Goal: Contribute content: Contribute content

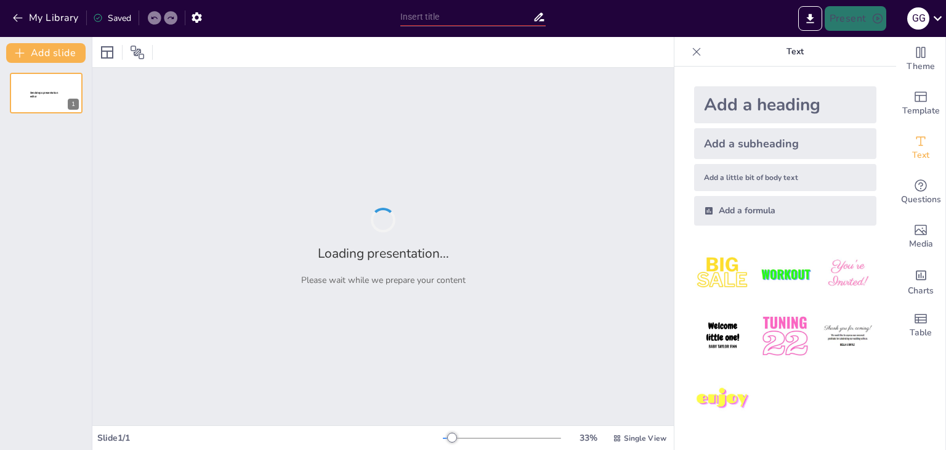
type input "Desarrollo integral y estrategias educativas en la adolescencia."
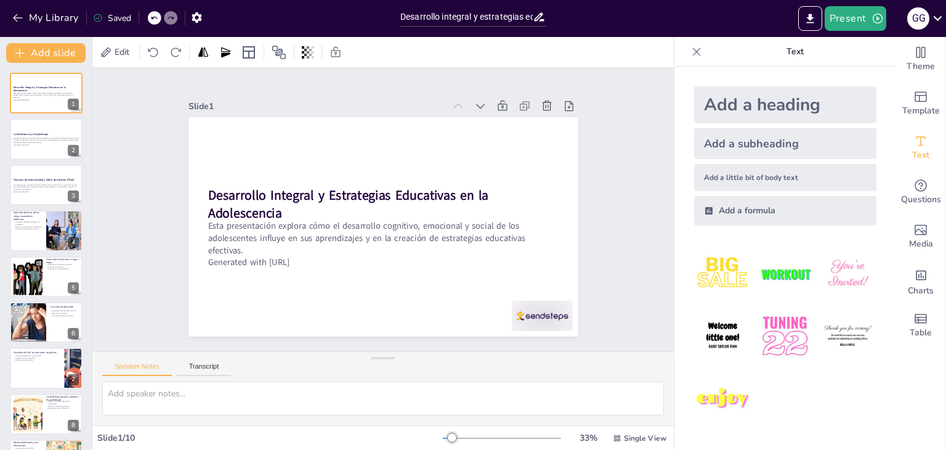
click at [779, 269] on img at bounding box center [784, 273] width 57 height 57
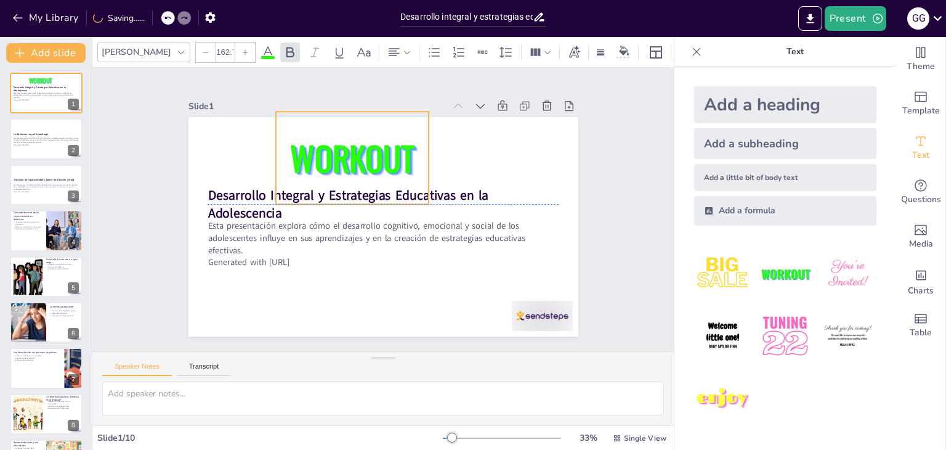
drag, startPoint x: 372, startPoint y: 245, endPoint x: 393, endPoint y: 176, distance: 72.1
click at [393, 176] on span "WORKOUT" at bounding box center [337, 169] width 133 height 85
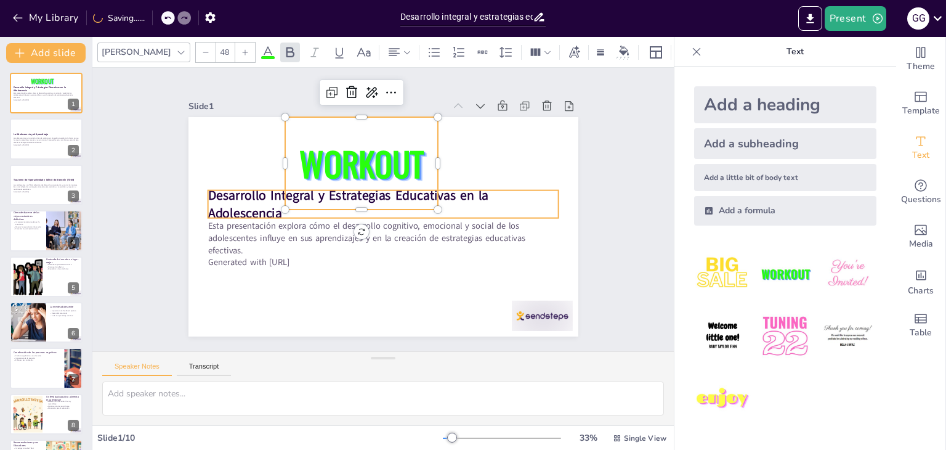
click at [248, 201] on strong "Desarrollo Integral y Estrategias Educativas en la Adolescencia" at bounding box center [348, 232] width 201 height 233
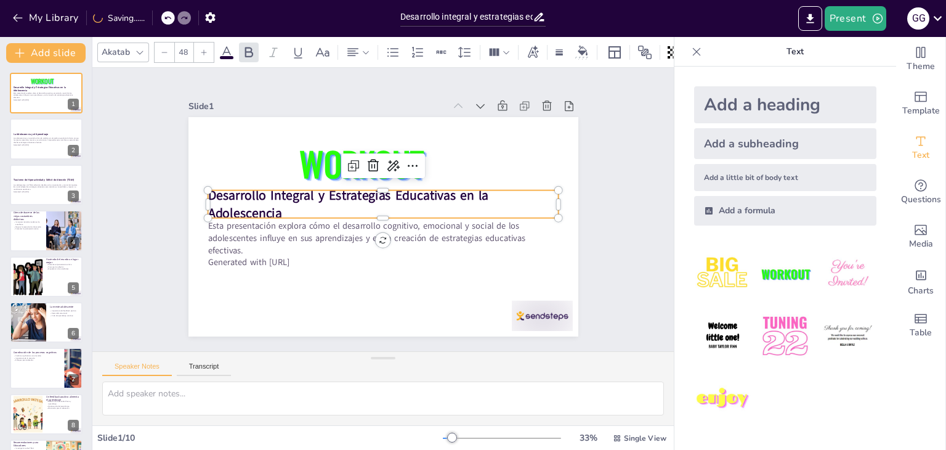
click at [275, 201] on strong "Desarrollo Integral y Estrategias Educativas en la Adolescencia" at bounding box center [416, 231] width 282 height 76
click at [334, 201] on strong "Desarrollo Integral y Estrategias Educativas en la Adolescencia" at bounding box center [381, 172] width 94 height 278
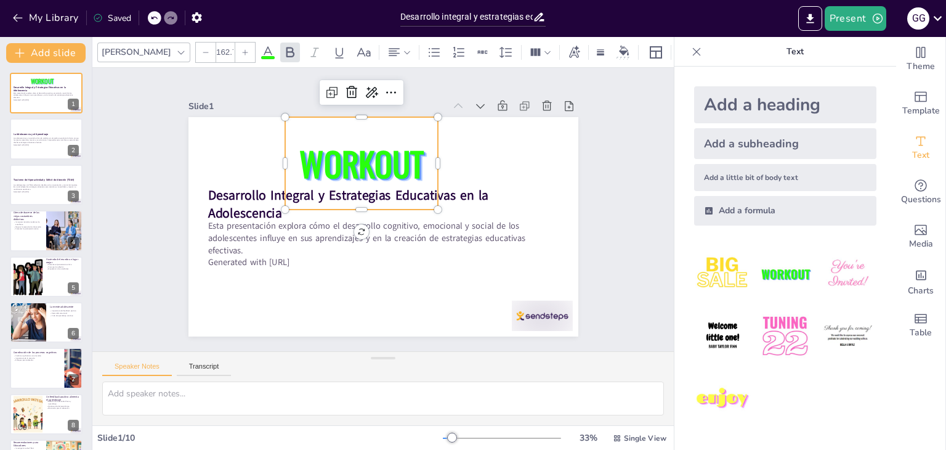
click at [352, 163] on span "WORKOUT" at bounding box center [408, 164] width 113 height 129
click at [313, 208] on span "WORKOUT" at bounding box center [379, 260] width 132 height 105
click at [331, 163] on span "WORKOUT" at bounding box center [335, 226] width 62 height 129
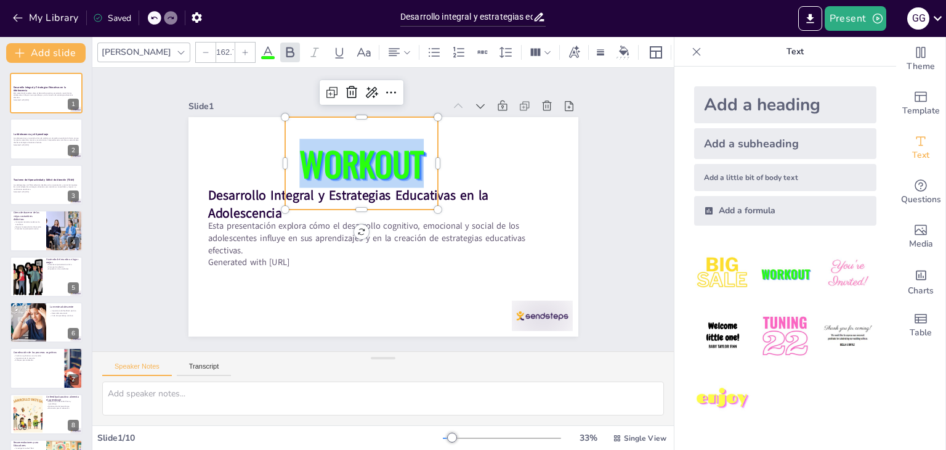
click at [331, 217] on span "WORKOUT" at bounding box center [389, 259] width 133 height 85
click at [363, 178] on span "WORKOUT" at bounding box center [427, 234] width 129 height 113
click at [387, 163] on span "WORKOUT" at bounding box center [424, 179] width 74 height 132
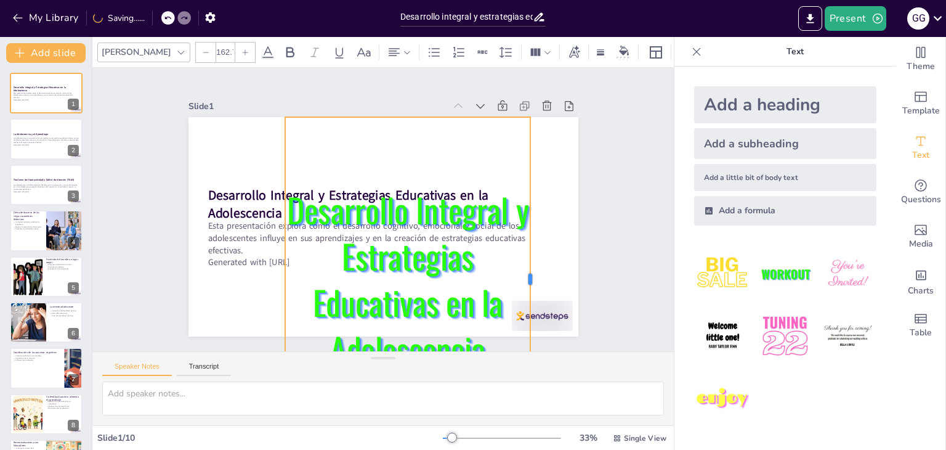
drag, startPoint x: 430, startPoint y: 273, endPoint x: 522, endPoint y: 199, distance: 118.2
click at [286, 199] on div at bounding box center [216, 208] width 140 height 300
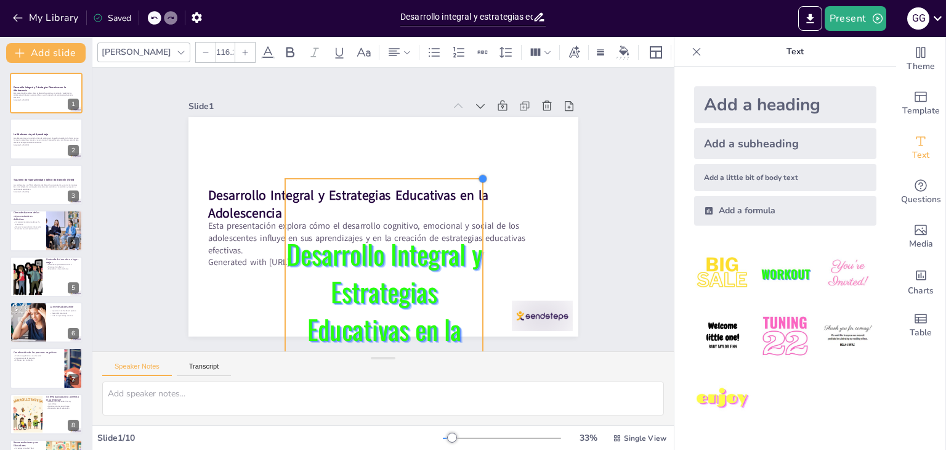
drag, startPoint x: 518, startPoint y: 113, endPoint x: 423, endPoint y: 240, distance: 158.4
click at [423, 240] on div "Desarrollo Integral y Estrategias Educativas en la Adolescencia Esta presentaci…" at bounding box center [369, 199] width 407 height 444
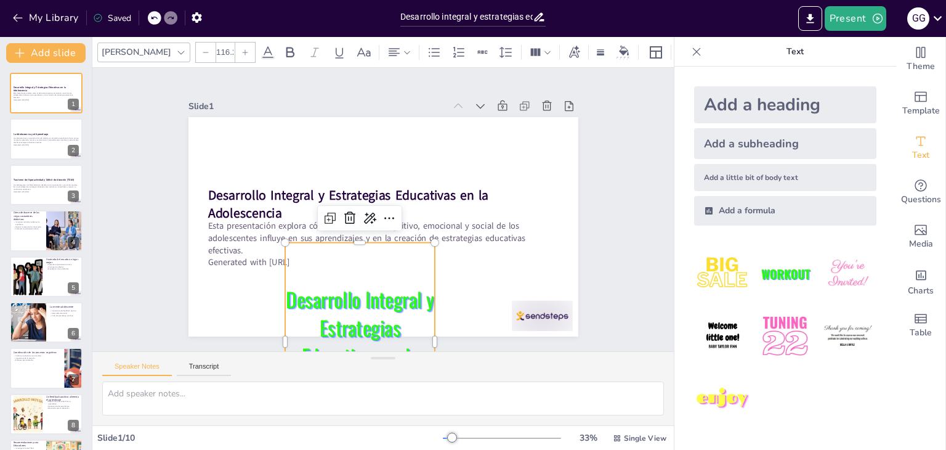
type input "99.6"
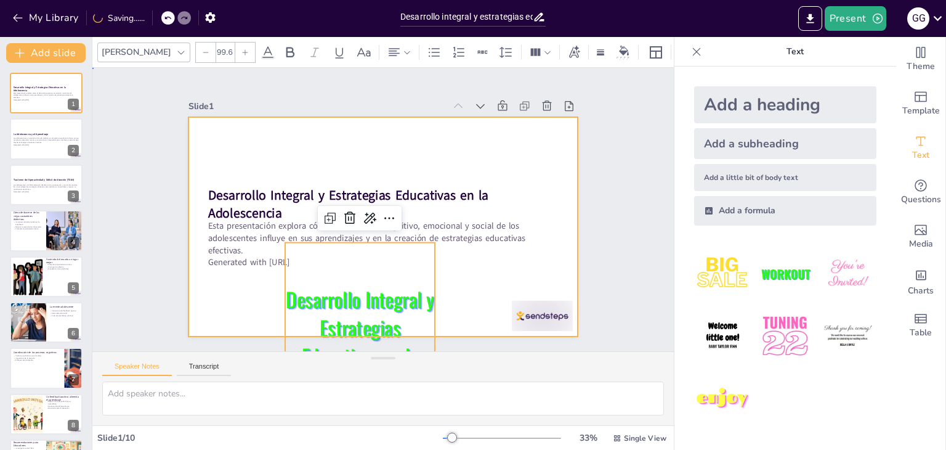
click at [451, 297] on div at bounding box center [400, 207] width 259 height 411
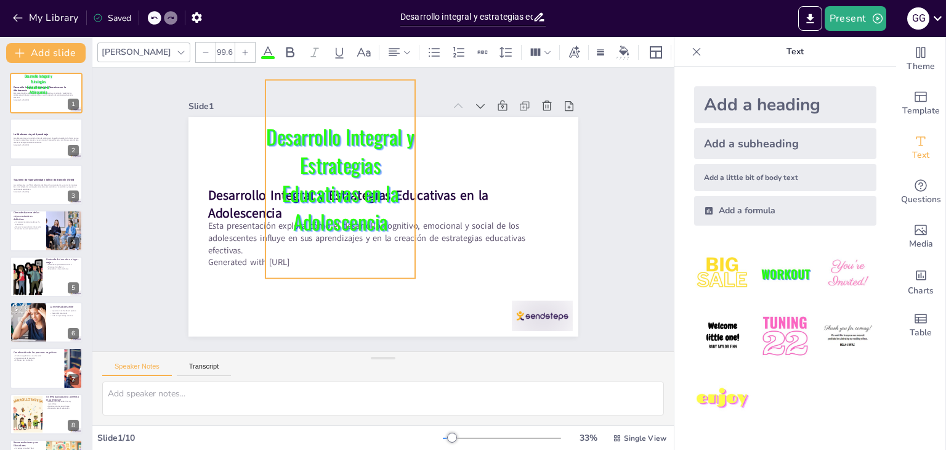
drag, startPoint x: 387, startPoint y: 301, endPoint x: 367, endPoint y: 139, distance: 163.8
click at [367, 139] on p "Desarrollo Integral y Estrategias Educativas en la Adolescencia" at bounding box center [377, 156] width 185 height 187
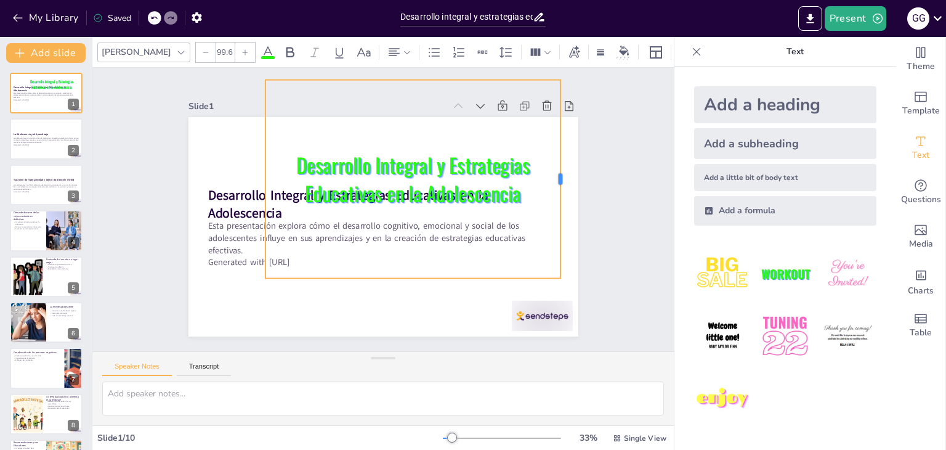
drag, startPoint x: 408, startPoint y: 171, endPoint x: 554, endPoint y: 174, distance: 145.4
click at [249, 174] on div at bounding box center [204, 163] width 89 height 185
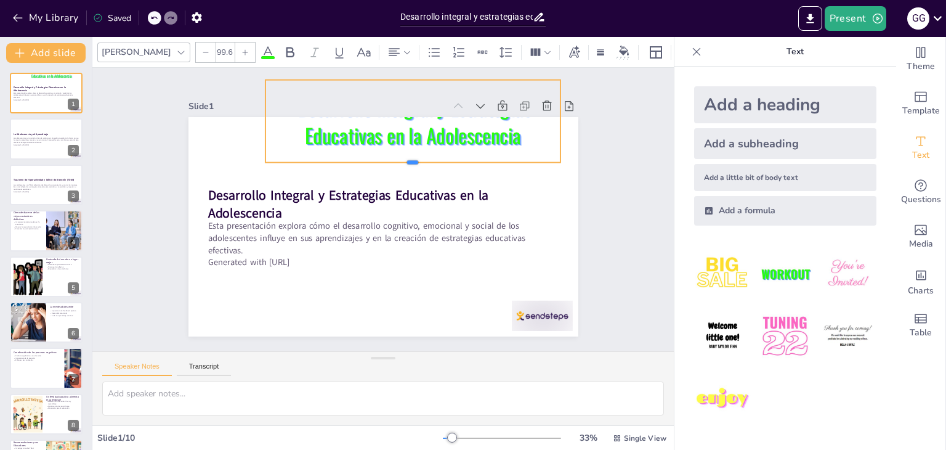
drag, startPoint x: 405, startPoint y: 278, endPoint x: 432, endPoint y: 161, distance: 120.3
click at [432, 161] on div "Desarrollo Integral y Estrategias Educativas en la Adolescencia Esta presentaci…" at bounding box center [367, 212] width 296 height 427
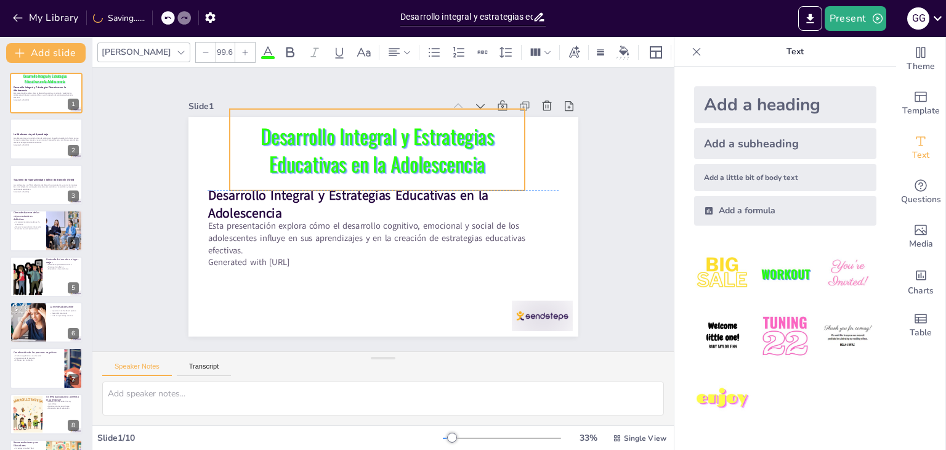
drag, startPoint x: 442, startPoint y: 144, endPoint x: 406, endPoint y: 171, distance: 45.2
click at [406, 171] on p "Desarrollo Integral y Estrategias Educativas en la Adolescencia" at bounding box center [419, 258] width 284 height 196
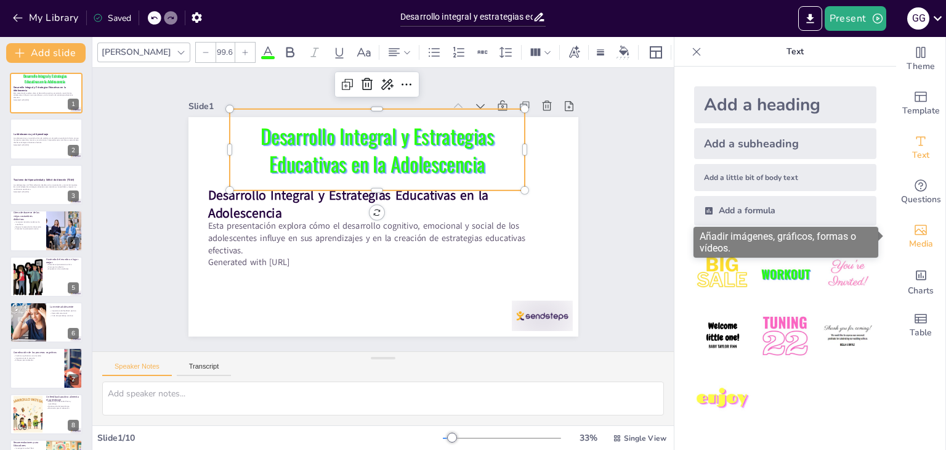
click at [913, 227] on icon "Add images, graphics, shapes or video" at bounding box center [920, 229] width 15 height 15
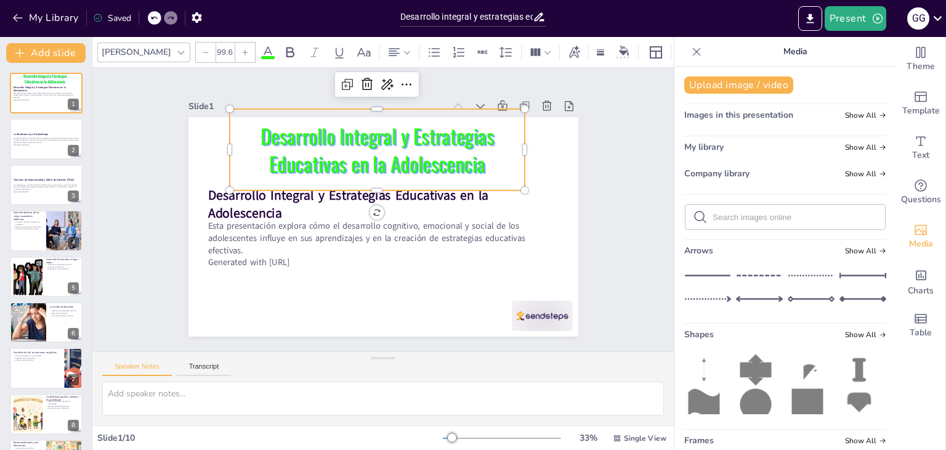
click at [742, 371] on icon at bounding box center [755, 369] width 31 height 31
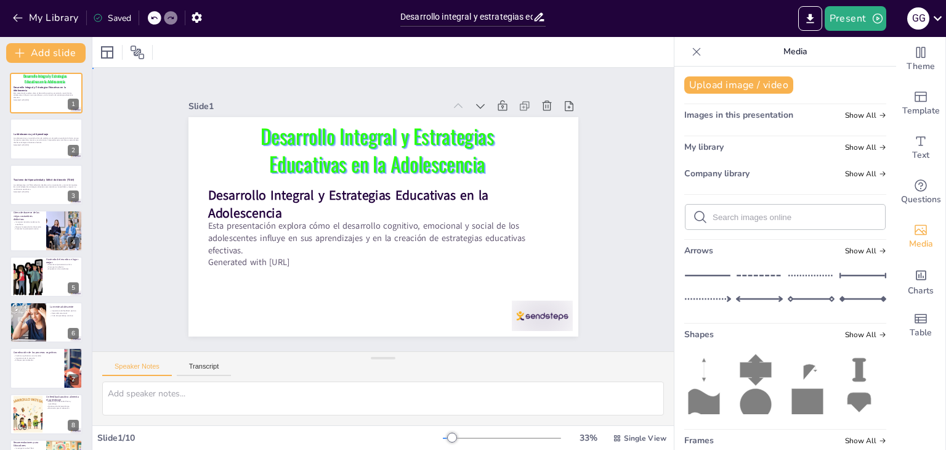
click at [637, 180] on div "Slide 1 Desarrollo Integral y Estrategias Educativas en la Adolescencia Esta pr…" at bounding box center [382, 209] width 571 height 637
click at [510, 136] on div "Slide 1 Desarrollo Integral y Estrategias Educativas en la Adolescencia Esta pr…" at bounding box center [383, 209] width 254 height 459
click at [525, 154] on div "Slide 1 Desarrollo Integral y Estrategias Educativas en la Adolescencia Esta pr…" at bounding box center [382, 209] width 283 height 581
click at [32, 144] on p "Generated with [URL]" at bounding box center [46, 145] width 67 height 2
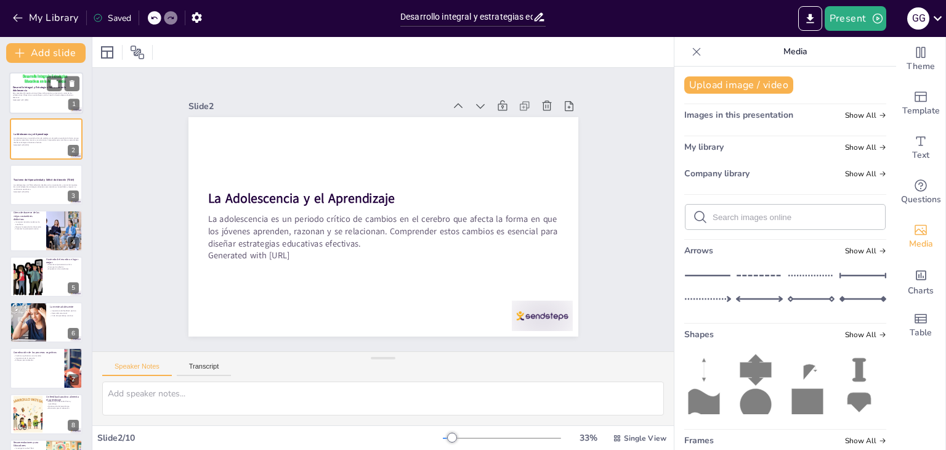
click at [46, 101] on div at bounding box center [46, 93] width 74 height 42
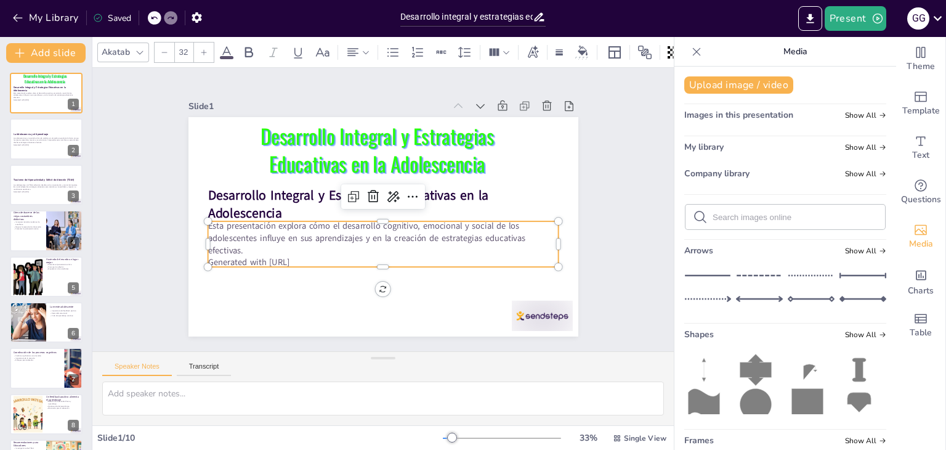
click at [285, 182] on p "Generated with [URL]" at bounding box center [378, 157] width 350 height 49
click at [310, 260] on p "Generated with [URL]" at bounding box center [341, 240] width 216 height 291
click at [411, 255] on p "Generated with [URL]" at bounding box center [435, 204] width 49 height 350
click at [373, 255] on p "Generated with [URL]" at bounding box center [433, 194] width 120 height 338
click at [373, 255] on p "Generated with [URL]" at bounding box center [432, 226] width 119 height 338
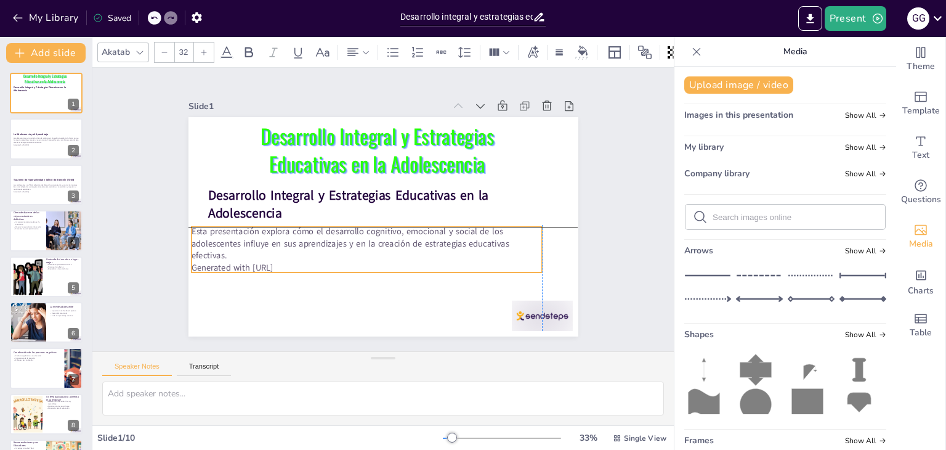
drag, startPoint x: 309, startPoint y: 255, endPoint x: 292, endPoint y: 259, distance: 17.6
click at [302, 259] on p "Generated with [URL]" at bounding box center [326, 187] width 49 height 350
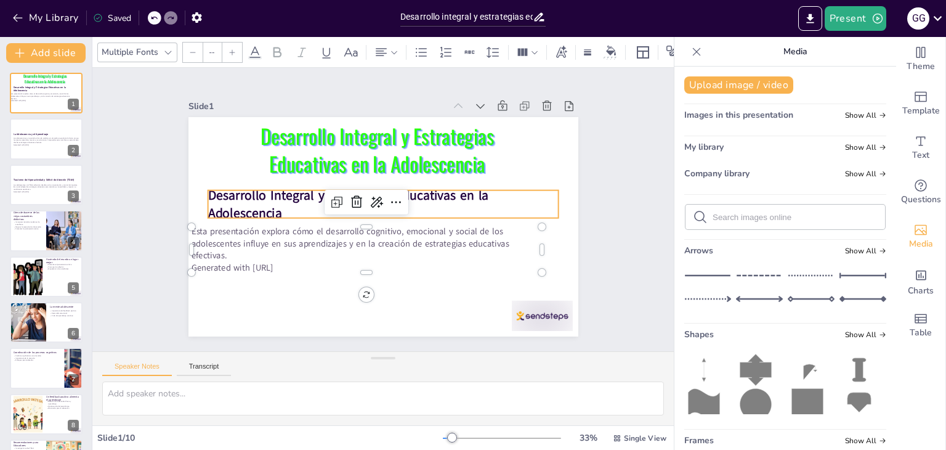
type input "48"
click at [275, 215] on div "Desarrollo Integral y Estrategias Educativas en la Adolescencia Esta presentaci…" at bounding box center [366, 204] width 329 height 439
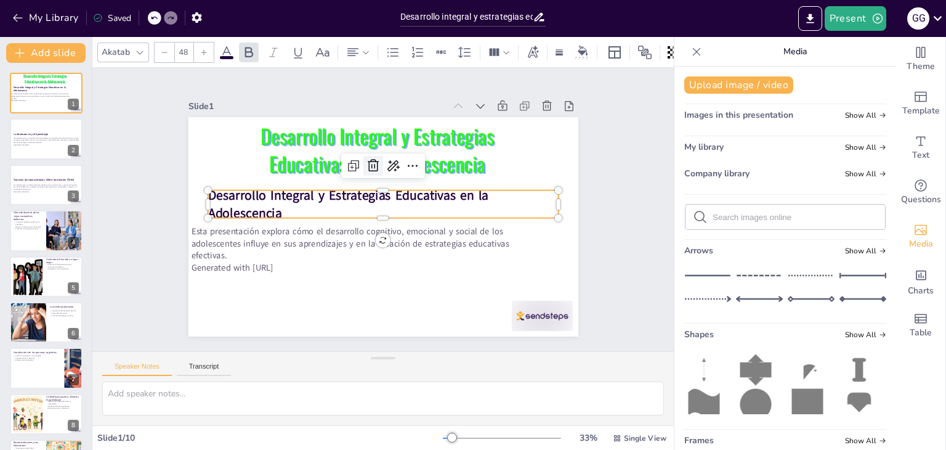
click at [395, 160] on icon at bounding box center [405, 170] width 21 height 21
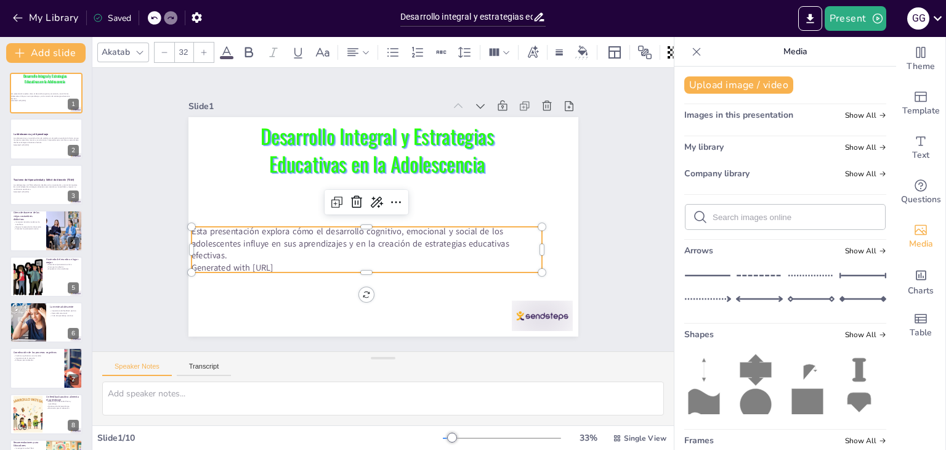
click at [303, 158] on p "Generated with [URL]" at bounding box center [399, 151] width 351 height 12
click at [303, 261] on p "Generated with [URL]" at bounding box center [332, 241] width 269 height 244
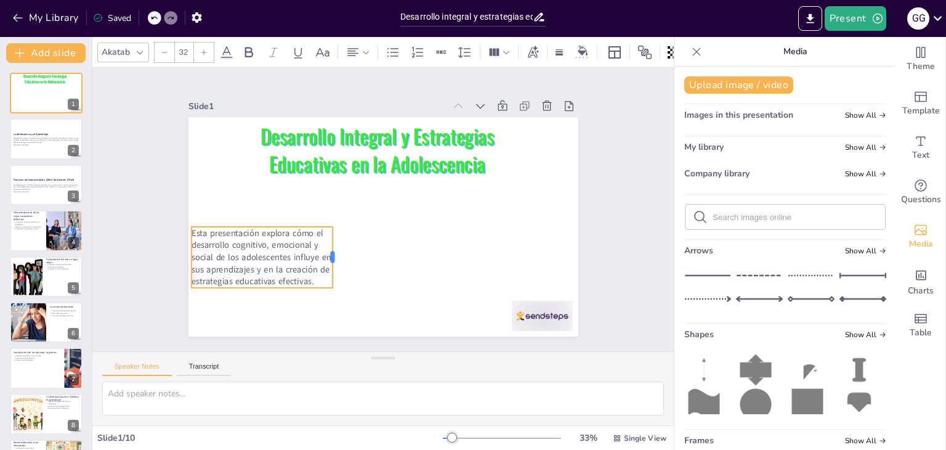
drag, startPoint x: 535, startPoint y: 239, endPoint x: 290, endPoint y: 257, distance: 245.8
click at [370, 171] on div at bounding box center [392, 143] width 44 height 55
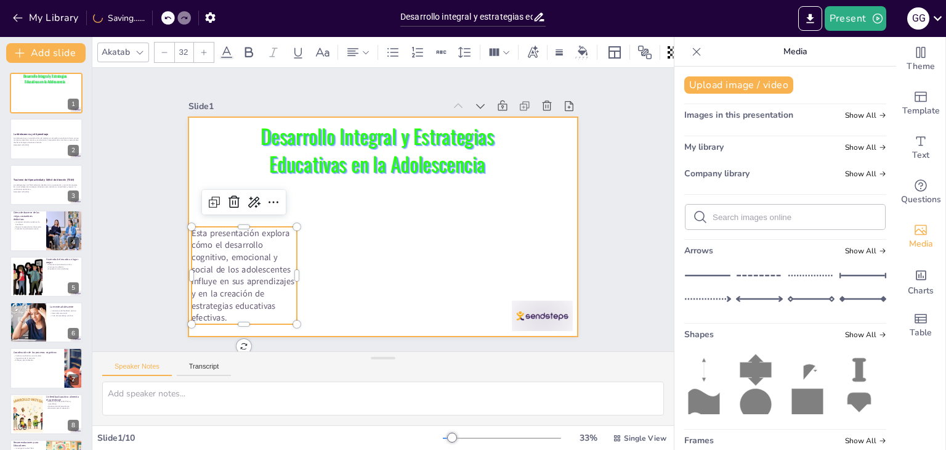
click at [330, 267] on div at bounding box center [377, 192] width 439 height 329
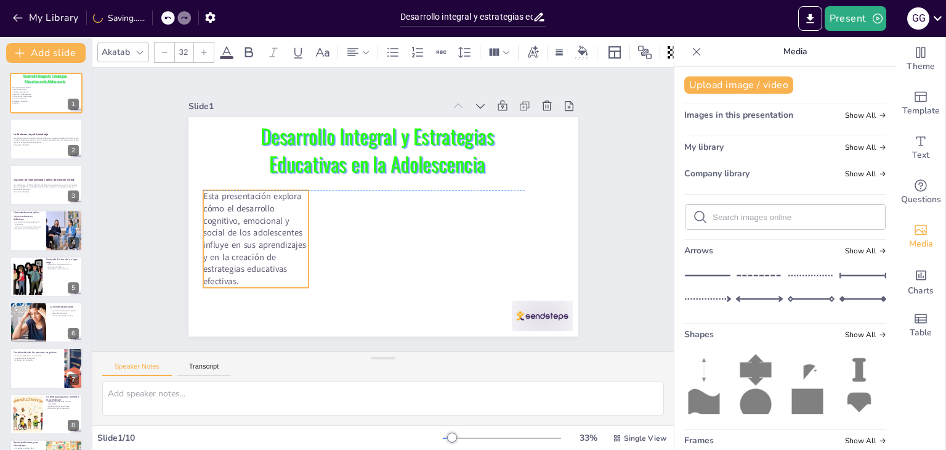
drag, startPoint x: 264, startPoint y: 274, endPoint x: 275, endPoint y: 240, distance: 36.4
click at [275, 240] on p "Esta presentación explora cómo el desarrollo cognitivo, emocional y social de l…" at bounding box center [255, 184] width 136 height 132
click at [283, 225] on div at bounding box center [276, 218] width 14 height 14
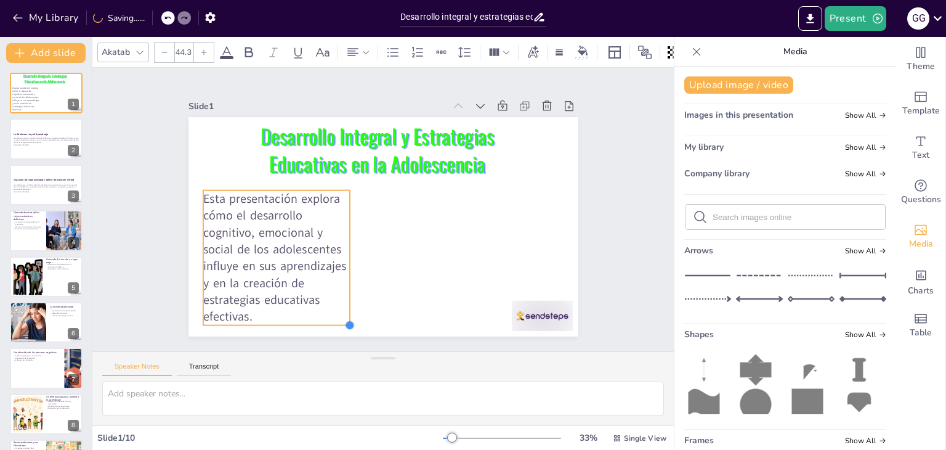
type input "44.7"
drag, startPoint x: 300, startPoint y: 278, endPoint x: 342, endPoint y: 315, distance: 55.9
click at [289, 148] on div at bounding box center [283, 142] width 12 height 12
click at [148, 227] on div "Slide 1 Esta presentación explora cómo el desarrollo cognitivo, emocional y soc…" at bounding box center [384, 209] width 496 height 511
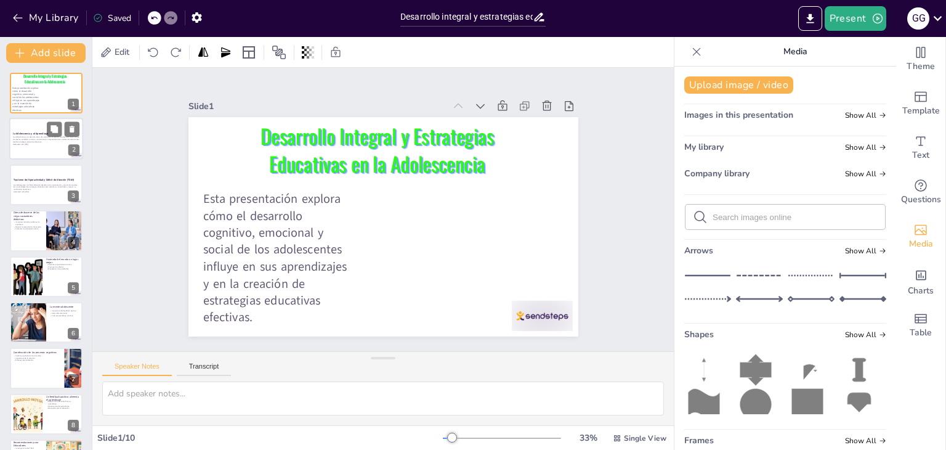
click at [38, 147] on div at bounding box center [46, 139] width 74 height 42
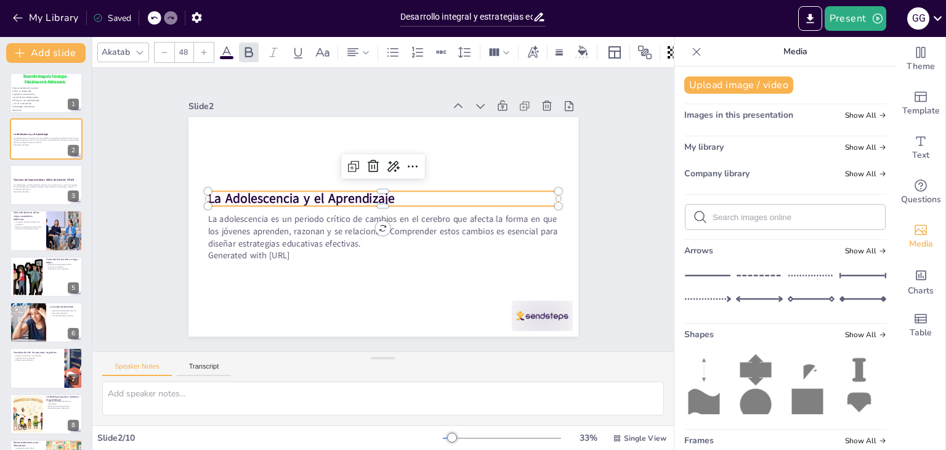
click at [373, 195] on strong "La Adolescencia y el Aprendizaje" at bounding box center [464, 194] width 183 height 75
click at [367, 195] on strong "La Adolescencia y el Aprendizaje" at bounding box center [385, 127] width 37 height 188
click at [327, 195] on strong "La Adolescencia y el Aprendizaje" at bounding box center [315, 256] width 151 height 138
click at [378, 166] on icon at bounding box center [387, 165] width 18 height 18
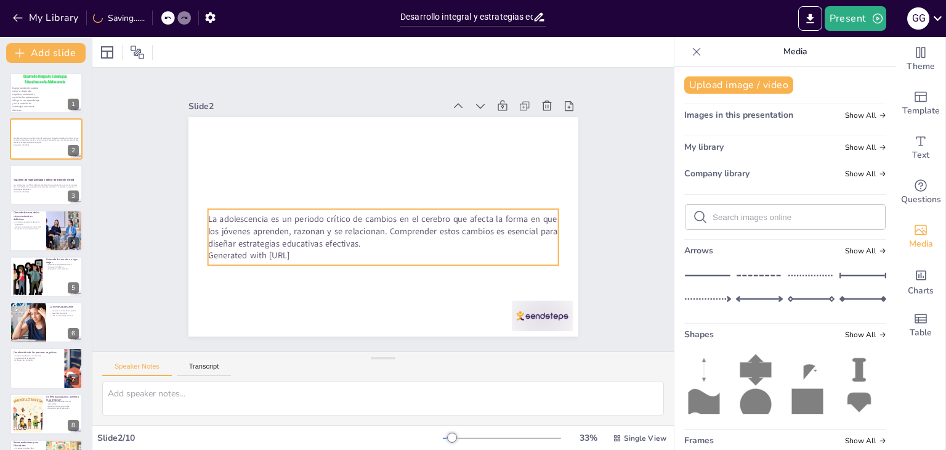
click at [330, 220] on p "La adolescencia es un periodo crítico de cambios en el cerebro que afecta la fo…" at bounding box center [368, 193] width 285 height 262
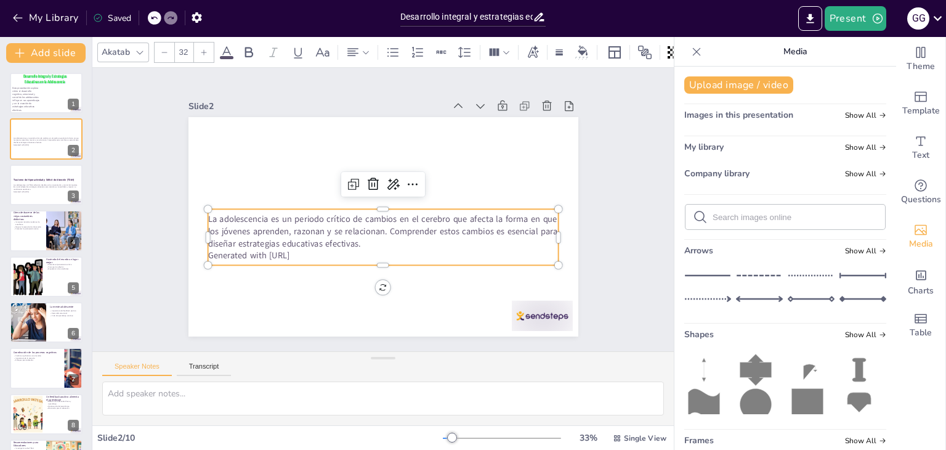
click at [152, 25] on div "My Library Saved" at bounding box center [104, 17] width 208 height 22
click at [152, 20] on icon at bounding box center [153, 17] width 7 height 7
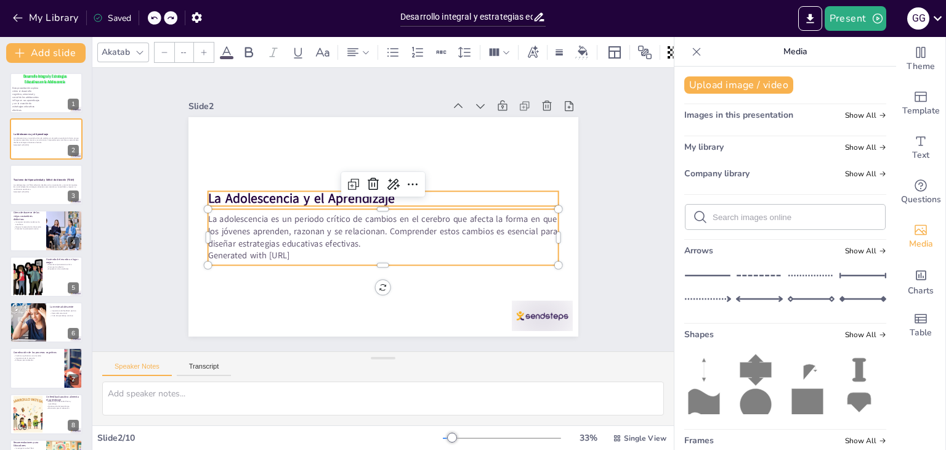
type input "48"
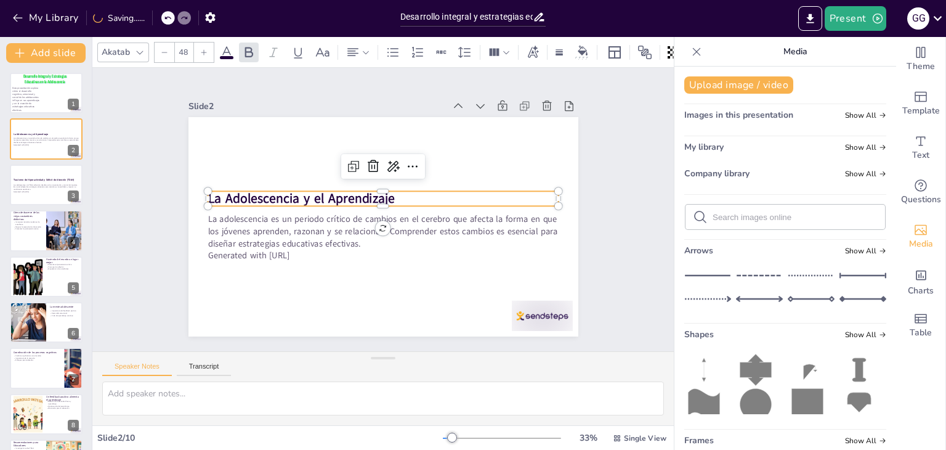
click at [331, 195] on strong "La Adolescencia y el Aprendizaje" at bounding box center [368, 127] width 75 height 183
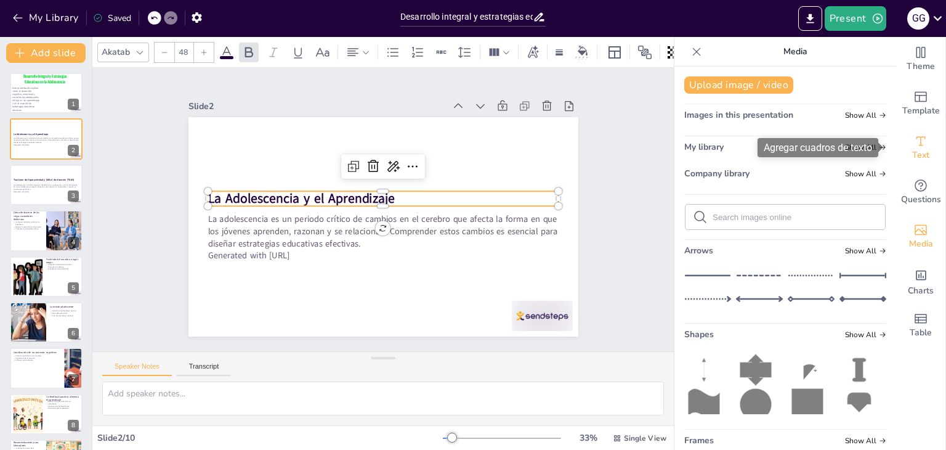
click at [917, 153] on span "Text" at bounding box center [920, 155] width 17 height 14
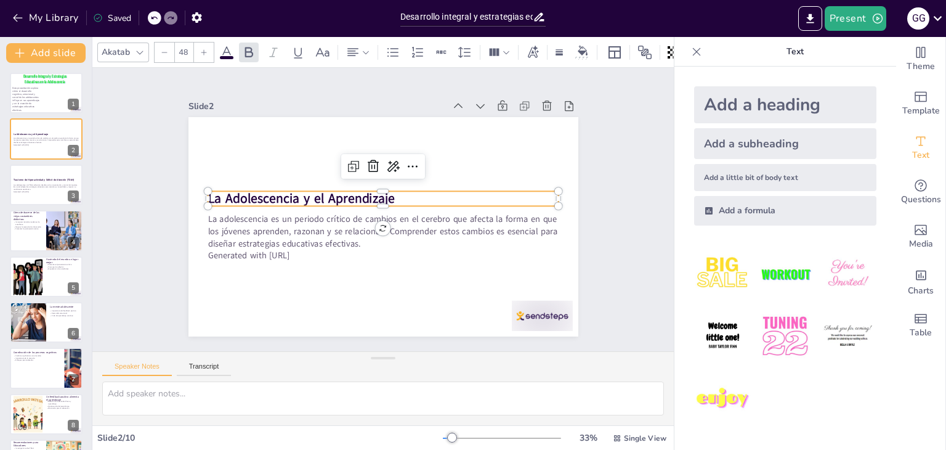
click at [756, 333] on img at bounding box center [784, 335] width 57 height 57
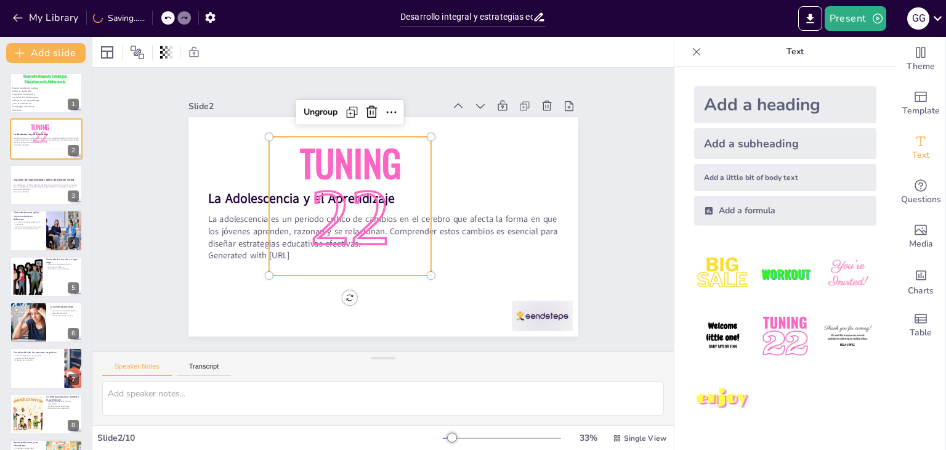
click at [379, 234] on span "22" at bounding box center [357, 187] width 119 height 117
click at [379, 234] on span "22" at bounding box center [414, 195] width 97 height 103
click at [379, 234] on span "22" at bounding box center [394, 241] width 97 height 89
click at [370, 197] on span "22" at bounding box center [379, 175] width 97 height 89
click at [370, 197] on span "22" at bounding box center [396, 177] width 119 height 117
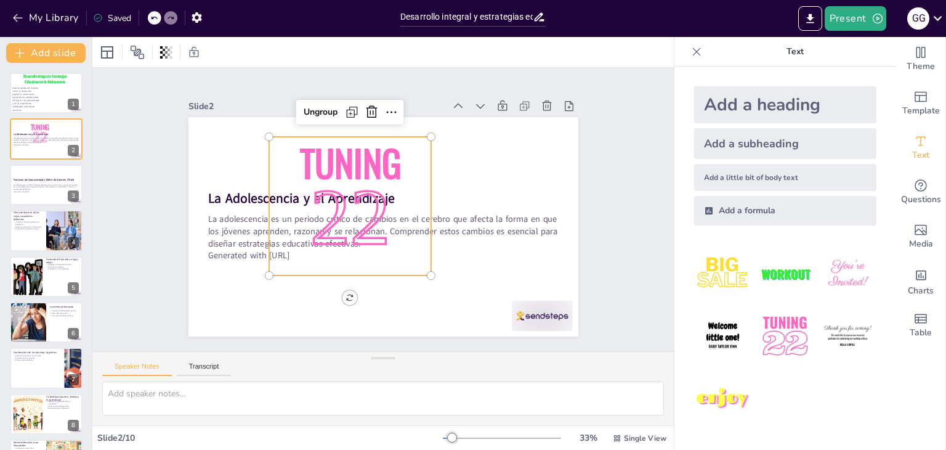
click at [370, 197] on span "22" at bounding box center [362, 181] width 113 height 109
click at [371, 232] on span "22" at bounding box center [365, 180] width 109 height 103
click at [371, 232] on span "22" at bounding box center [350, 216] width 80 height 89
click at [371, 232] on span "22" at bounding box center [362, 181] width 113 height 109
click at [371, 216] on span "22" at bounding box center [375, 176] width 89 height 80
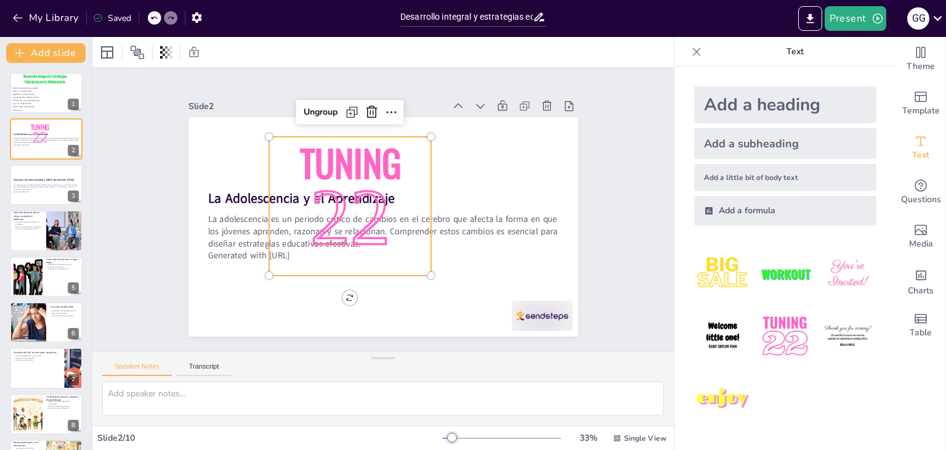
click at [371, 232] on span "22" at bounding box center [417, 208] width 97 height 103
click at [371, 232] on span "22" at bounding box center [355, 190] width 119 height 119
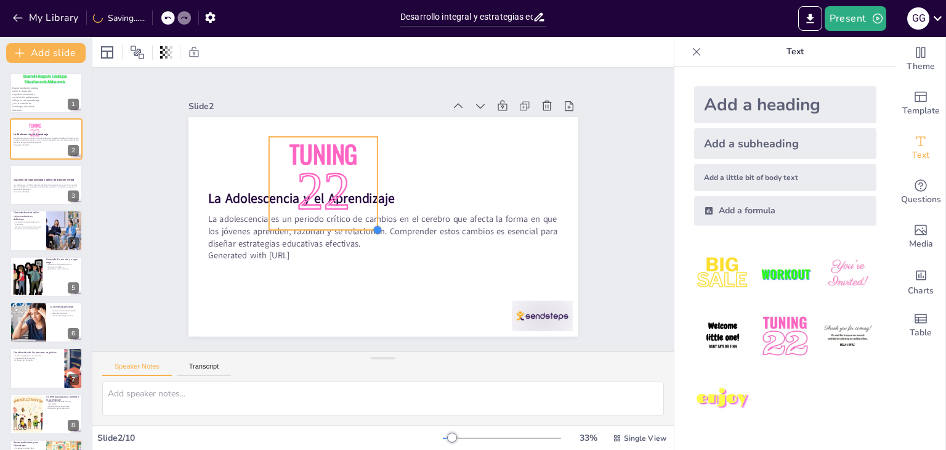
drag, startPoint x: 422, startPoint y: 272, endPoint x: 359, endPoint y: 164, distance: 124.2
click at [359, 164] on div "La Adolescencia y el Aprendizaje La adolescencia es un periodo crítico de cambi…" at bounding box center [367, 202] width 359 height 445
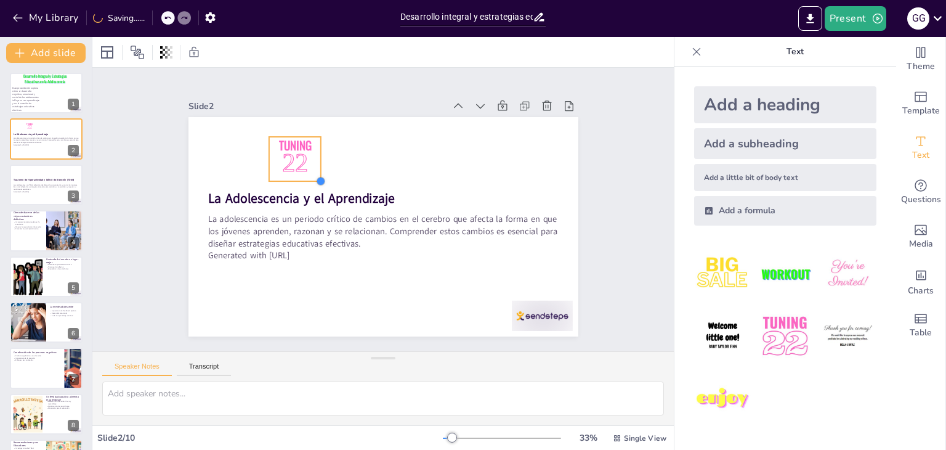
drag, startPoint x: 358, startPoint y: 216, endPoint x: 311, endPoint y: 153, distance: 78.7
click at [311, 153] on div "La Adolescencia y el Aprendizaje La adolescencia es un periodo crítico de cambi…" at bounding box center [373, 223] width 444 height 407
click at [372, 127] on span "22" at bounding box center [390, 109] width 36 height 35
click at [378, 289] on span "22" at bounding box center [397, 308] width 38 height 38
click at [293, 151] on span "22" at bounding box center [295, 162] width 26 height 28
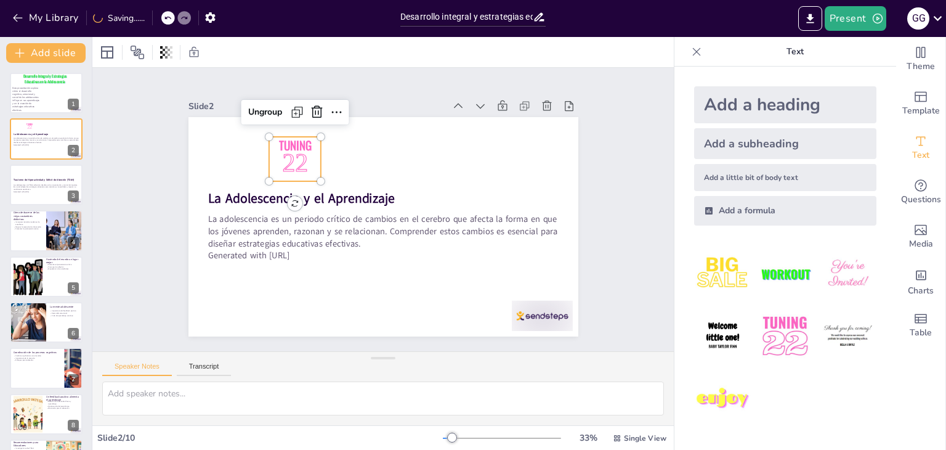
click at [293, 151] on span "22" at bounding box center [306, 145] width 31 height 33
click at [480, 147] on icon at bounding box center [486, 153] width 13 height 12
click at [719, 271] on img at bounding box center [722, 273] width 57 height 57
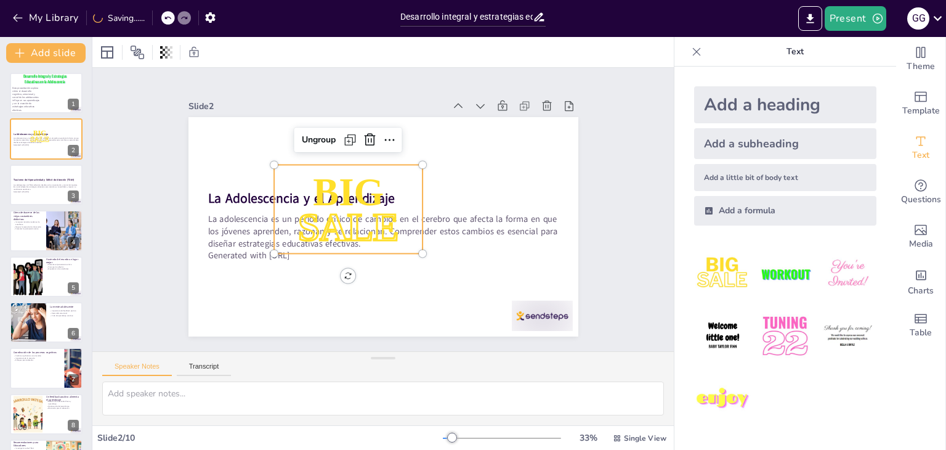
click at [362, 200] on p "SALE" at bounding box center [348, 227] width 148 height 54
click at [362, 200] on p "SALE" at bounding box center [418, 192] width 148 height 54
click at [362, 200] on p "SALE" at bounding box center [413, 186] width 156 height 84
click at [403, 139] on icon at bounding box center [413, 146] width 21 height 21
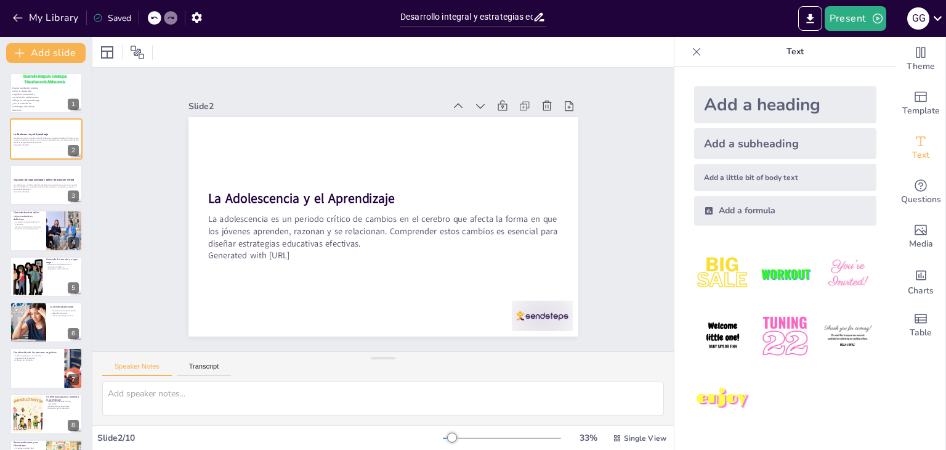
click at [724, 395] on img at bounding box center [722, 398] width 57 height 57
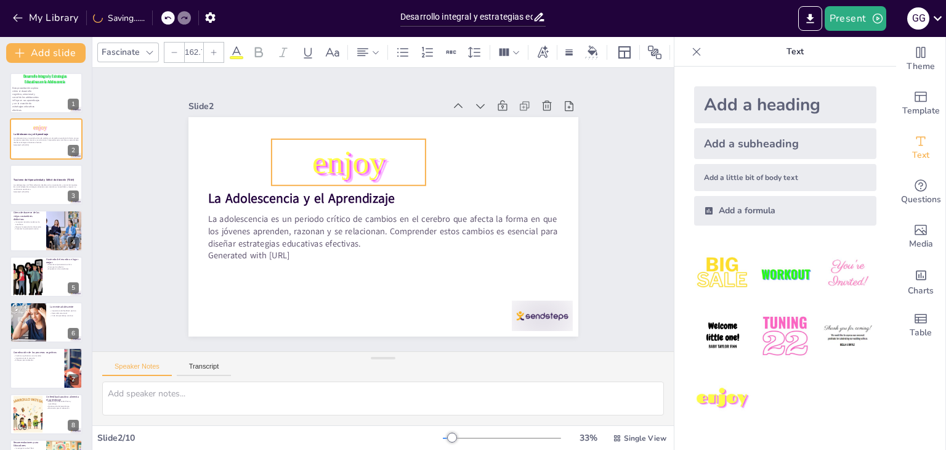
drag, startPoint x: 365, startPoint y: 209, endPoint x: 370, endPoint y: 163, distance: 46.5
click at [410, 163] on span "enjoy" at bounding box center [438, 191] width 57 height 81
click at [370, 163] on span "enjoy" at bounding box center [382, 151] width 81 height 73
click at [387, 161] on p "enjoy" at bounding box center [440, 202] width 117 height 157
click at [387, 161] on p "enjoy" at bounding box center [371, 152] width 160 height 105
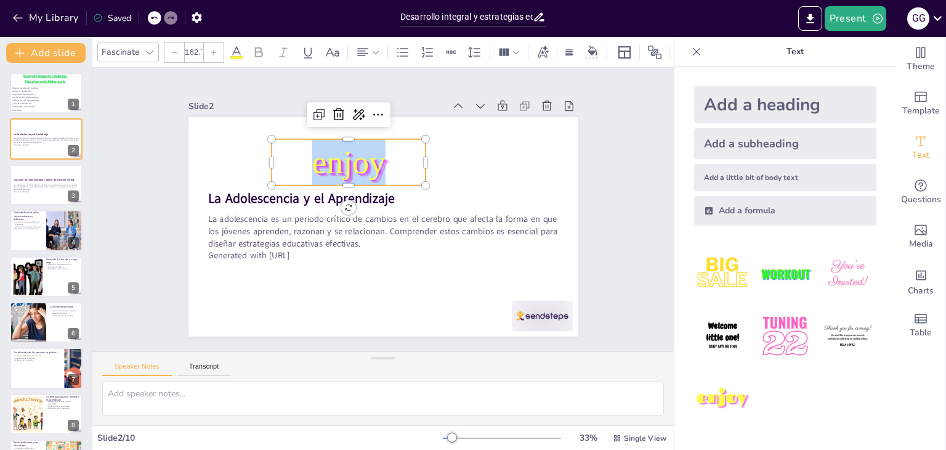
click at [387, 161] on p "enjoy" at bounding box center [376, 150] width 157 height 117
click at [387, 161] on p "enjoy" at bounding box center [348, 162] width 155 height 46
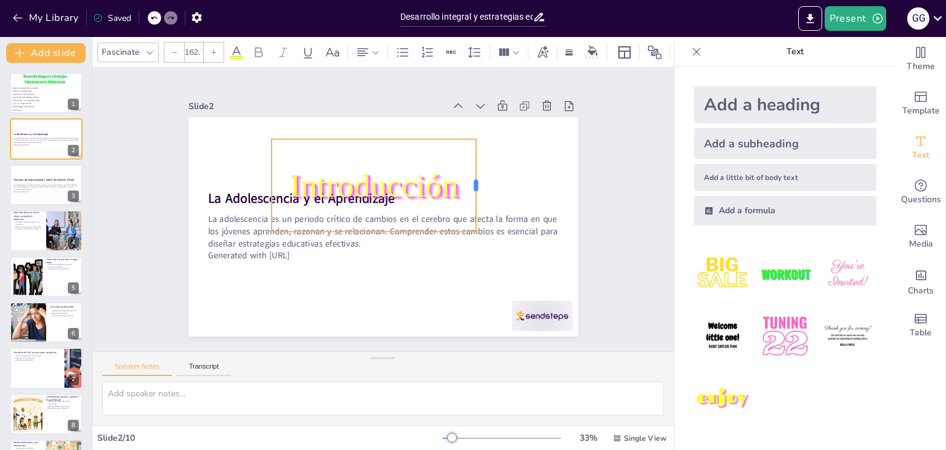
drag, startPoint x: 418, startPoint y: 180, endPoint x: 470, endPoint y: 160, distance: 56.2
click at [470, 255] on div at bounding box center [453, 282] width 85 height 55
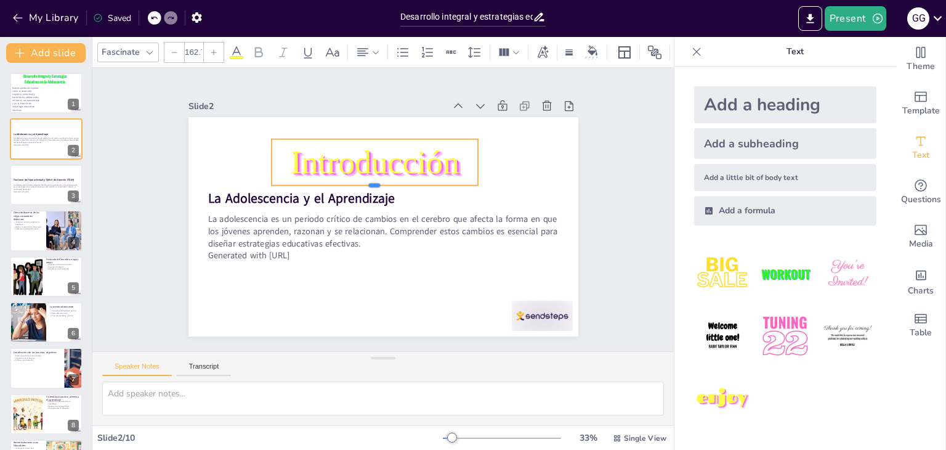
drag, startPoint x: 370, startPoint y: 227, endPoint x: 382, endPoint y: 167, distance: 61.6
click at [382, 167] on div "La Adolescencia y el Aprendizaje La adolescencia es un periodo crítico de cambi…" at bounding box center [373, 223] width 444 height 407
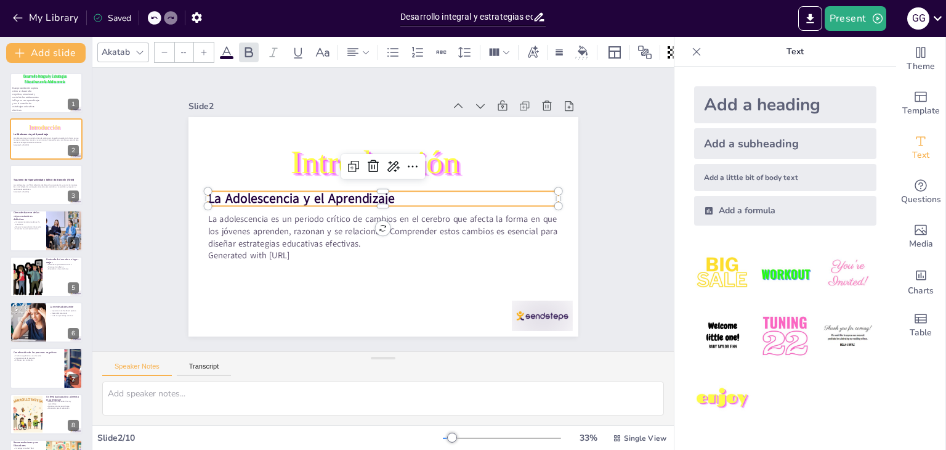
type input "48"
click at [376, 199] on strong "La Adolescencia y el Aprendizaje" at bounding box center [451, 163] width 151 height 138
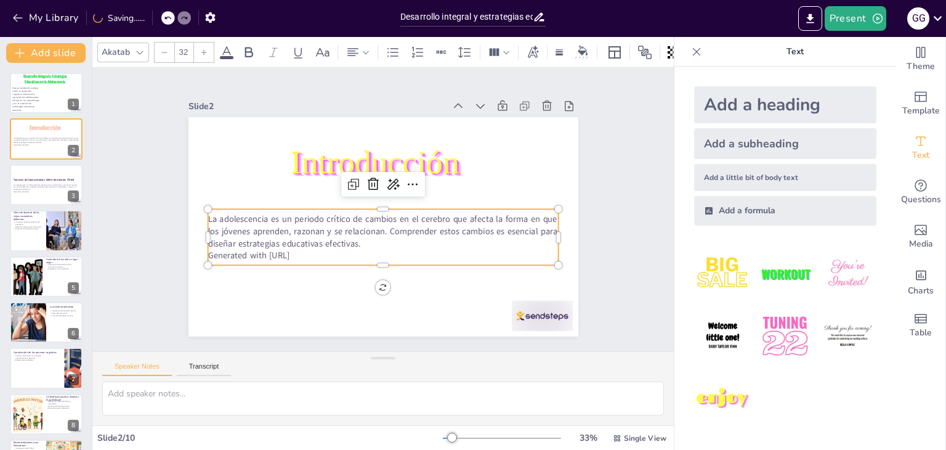
click at [286, 216] on span "La adolescencia es un periodo crítico de cambios en el cerebro que afecta la fo…" at bounding box center [373, 192] width 276 height 261
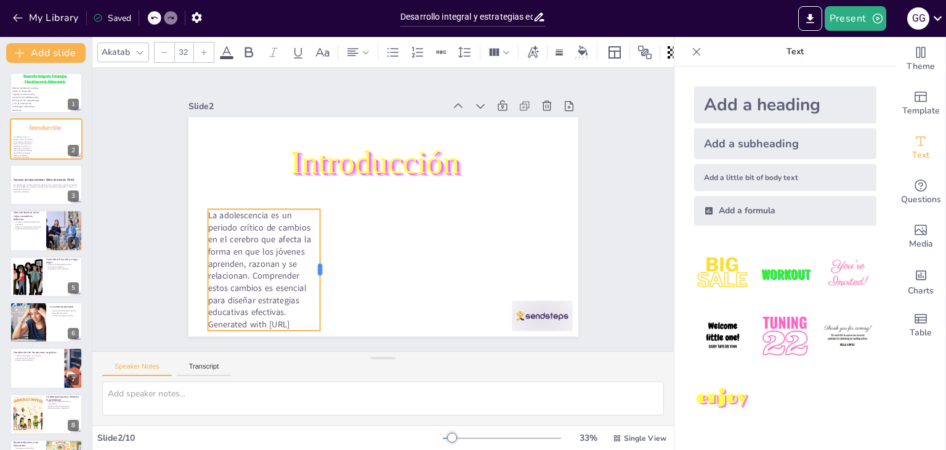
drag, startPoint x: 554, startPoint y: 232, endPoint x: 315, endPoint y: 245, distance: 238.7
click at [315, 245] on div "La adolescencia es un periodo crítico de cambios en el cerebro que afecta la fo…" at bounding box center [366, 215] width 329 height 439
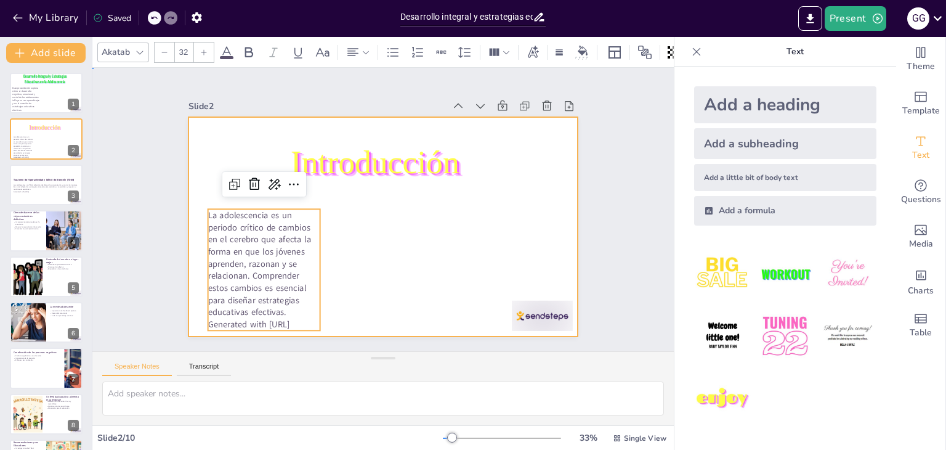
click at [355, 291] on div at bounding box center [373, 223] width 444 height 407
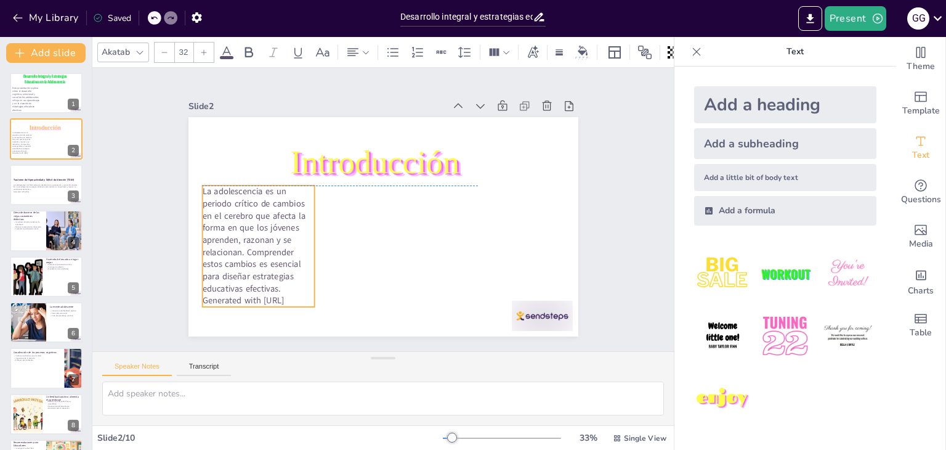
drag, startPoint x: 301, startPoint y: 280, endPoint x: 296, endPoint y: 258, distance: 22.9
click at [296, 216] on p "La adolescencia es un periodo crítico de cambios en el cerebro que afecta la fo…" at bounding box center [277, 137] width 156 height 156
click at [296, 321] on span "Generated with [URL]" at bounding box center [277, 339] width 81 height 37
click at [275, 296] on span "Generated with [URL]" at bounding box center [234, 285] width 83 height 20
click at [265, 158] on span "Generated with [URL]" at bounding box center [243, 118] width 44 height 79
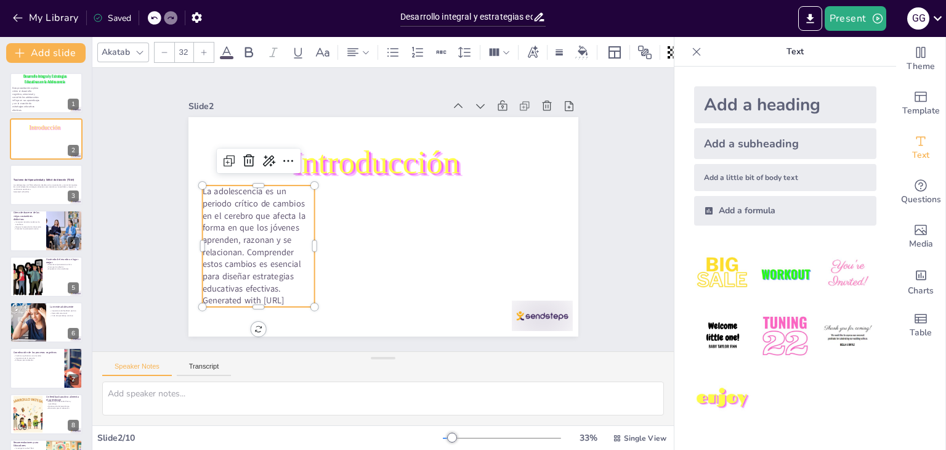
click at [275, 296] on span "Generated with [URL]" at bounding box center [234, 285] width 83 height 20
click at [253, 230] on span "Generated with [URL]" at bounding box center [216, 201] width 73 height 58
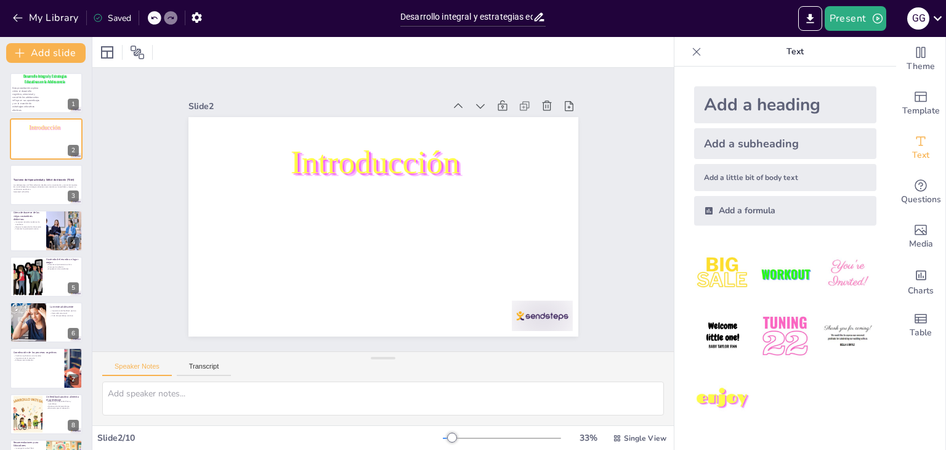
click at [157, 20] on icon at bounding box center [153, 17] width 7 height 7
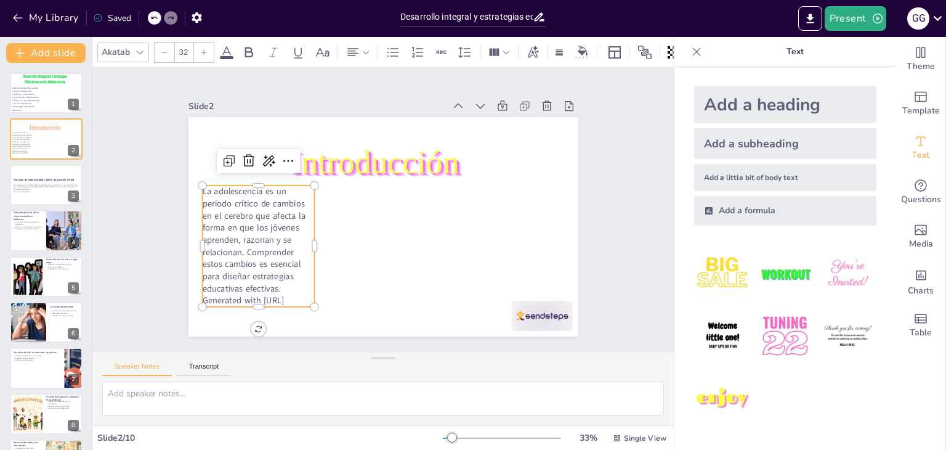
click at [495, 291] on span "Generated with [URL]" at bounding box center [513, 314] width 36 height 81
click at [277, 254] on div at bounding box center [271, 248] width 14 height 14
click at [281, 259] on p "Generated with [URL]" at bounding box center [229, 226] width 103 height 67
click at [299, 290] on p "Generated with [URL]" at bounding box center [242, 272] width 113 height 35
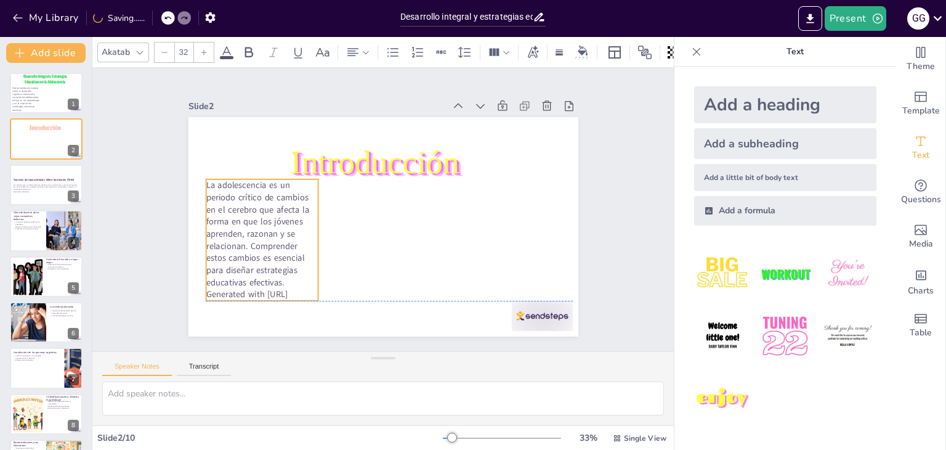
drag, startPoint x: 301, startPoint y: 292, endPoint x: 305, endPoint y: 281, distance: 11.3
click at [305, 256] on div "La adolescencia es un periodo crítico de cambios en el cerebro que afecta la fo…" at bounding box center [263, 175] width 158 height 161
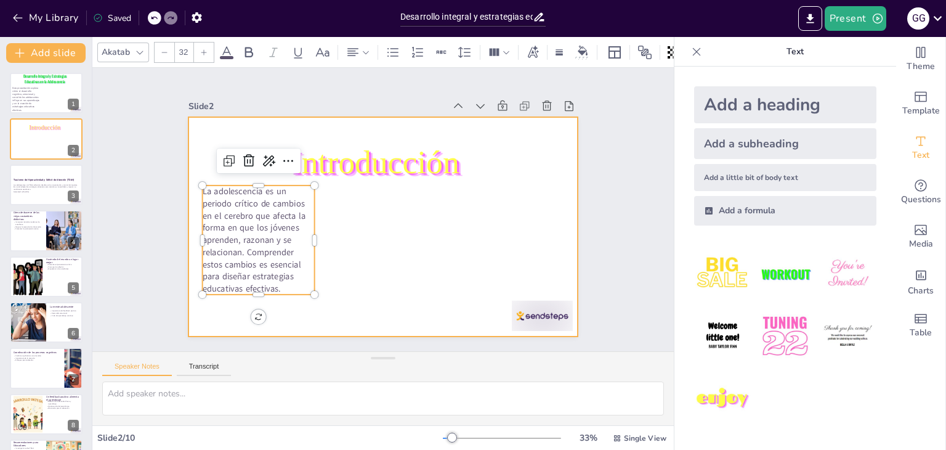
click at [413, 277] on div at bounding box center [373, 223] width 444 height 407
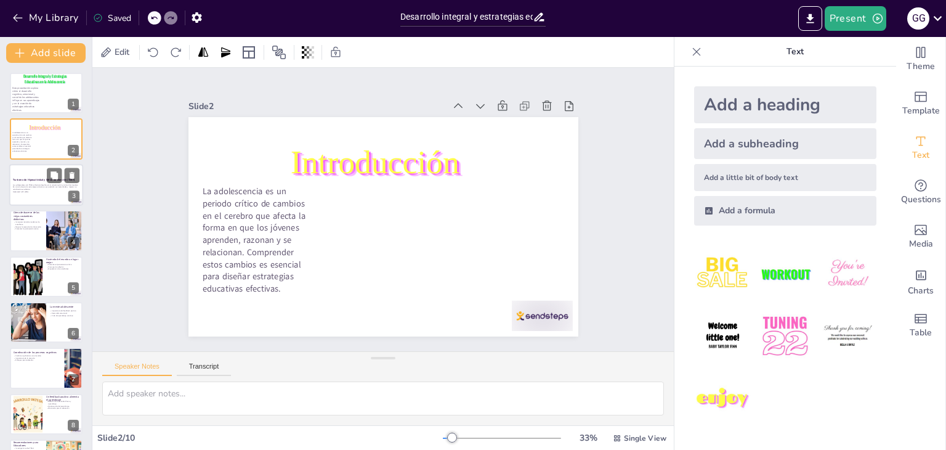
click at [32, 184] on p "Los adolescentes con TDAH enfrentan desafíos en la concentración y control de i…" at bounding box center [46, 187] width 67 height 7
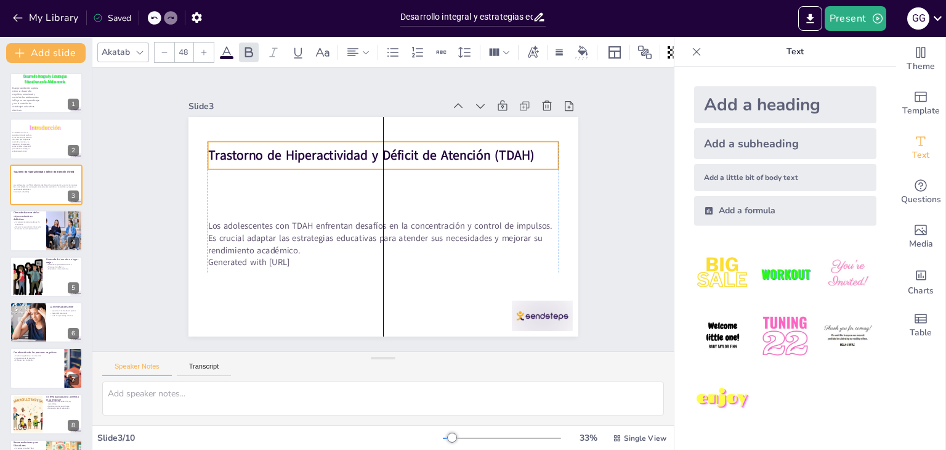
drag, startPoint x: 367, startPoint y: 199, endPoint x: 362, endPoint y: 156, distance: 43.4
click at [362, 156] on strong "Trastorno de Hiperactividad y Déficit de Atención (TDAH)" at bounding box center [410, 162] width 254 height 232
click at [362, 156] on strong "Trastorno de Hiperactividad y Déficit de Atención (TDAH)" at bounding box center [388, 154] width 316 height 118
click at [362, 156] on strong "Trastorno de Hiperactividad y Déficit de Atención (TDAH)" at bounding box center [399, 156] width 291 height 179
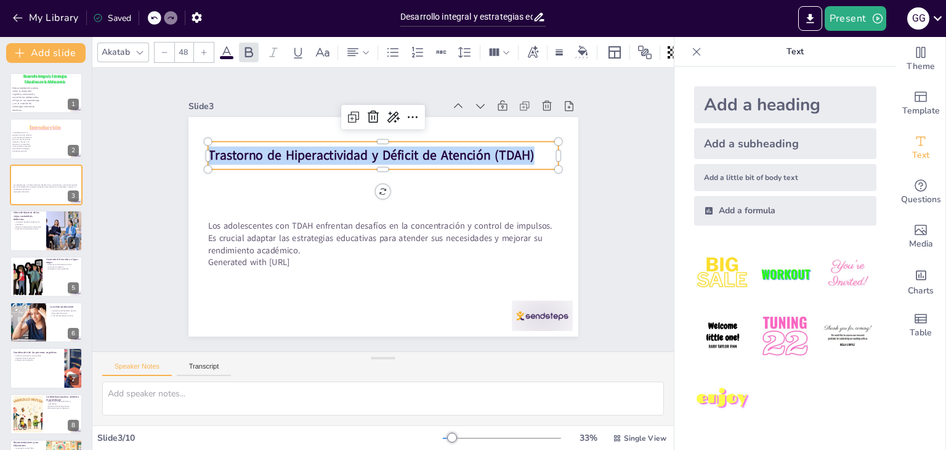
click at [362, 156] on span "Trastorno de Hiperactividad y Déficit de Atención (TDAH)" at bounding box center [393, 155] width 305 height 149
click at [711, 269] on img at bounding box center [722, 273] width 57 height 57
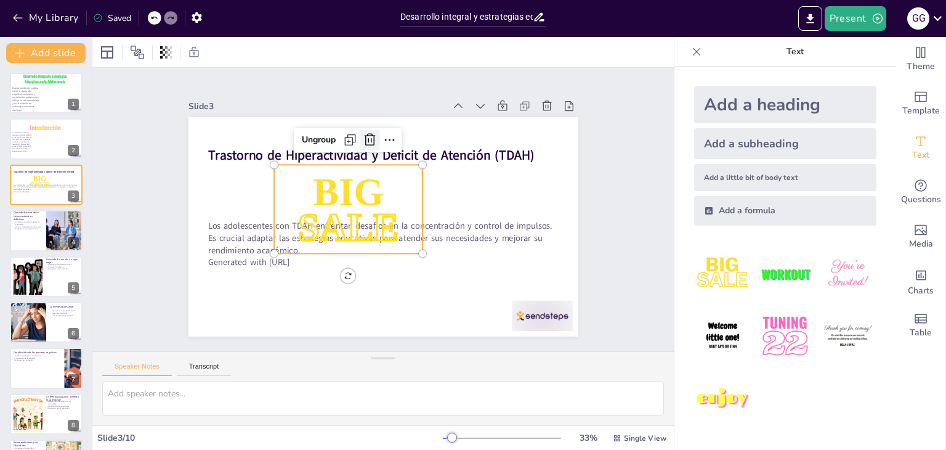
click at [397, 133] on icon at bounding box center [407, 143] width 20 height 20
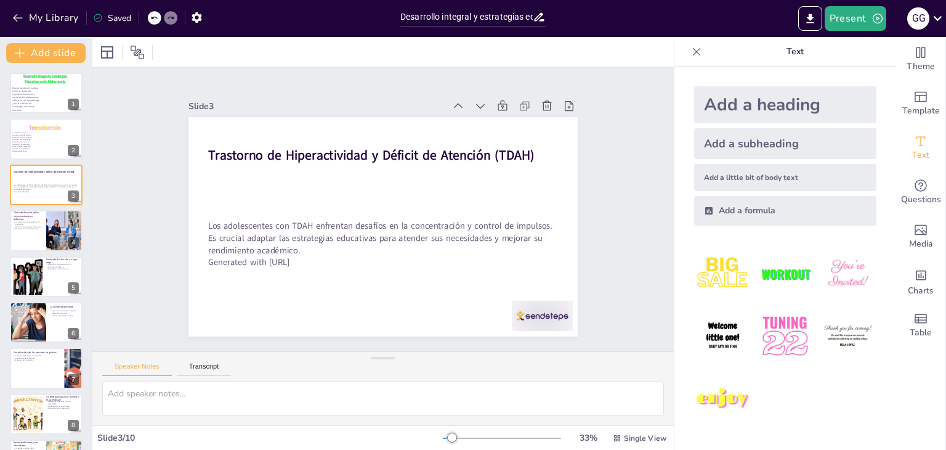
click at [764, 103] on div "Add a heading" at bounding box center [785, 104] width 182 height 37
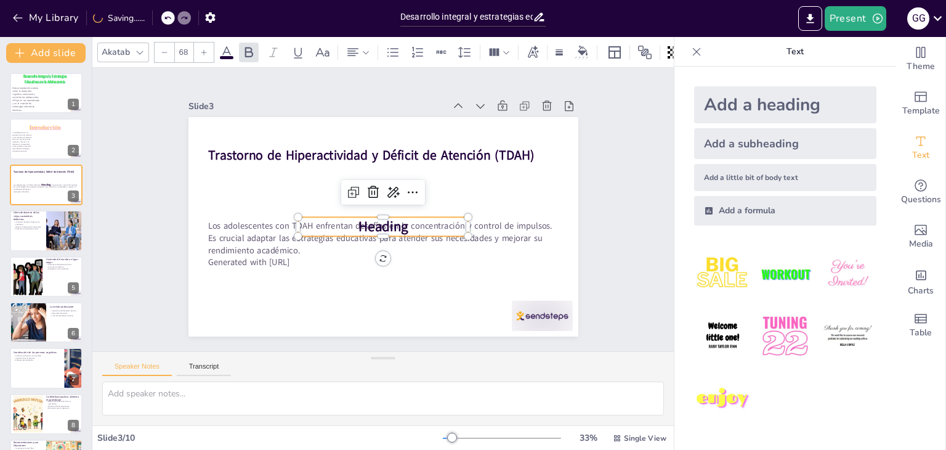
click at [769, 139] on div "Add a subheading" at bounding box center [785, 143] width 182 height 31
type input "38"
click at [387, 211] on icon at bounding box center [395, 219] width 17 height 17
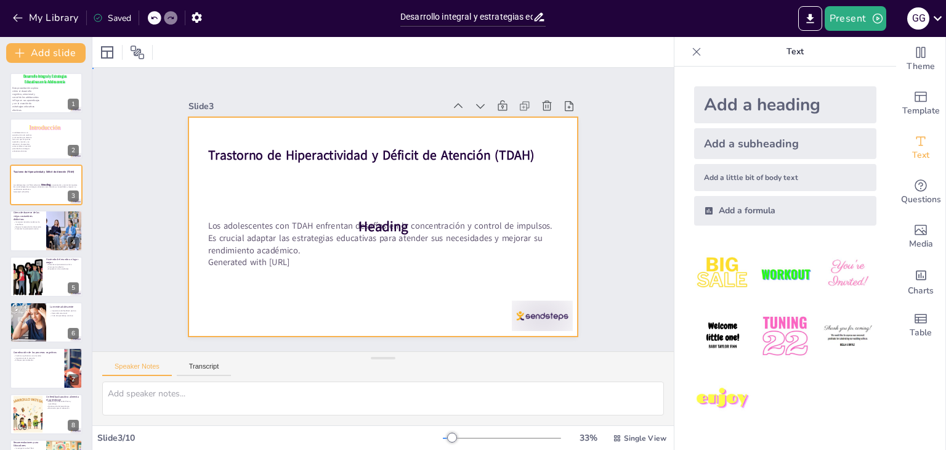
click at [366, 190] on div at bounding box center [370, 220] width 424 height 437
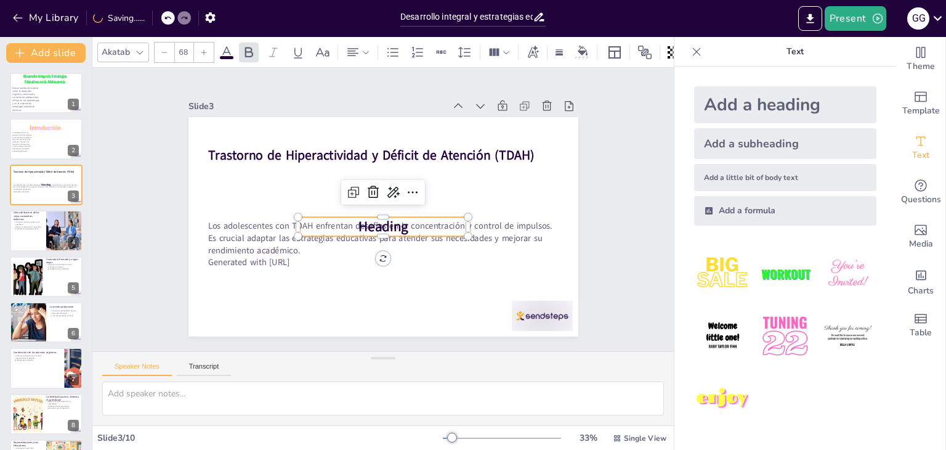
click at [394, 222] on span "Heading" at bounding box center [400, 210] width 19 height 50
click at [370, 188] on icon at bounding box center [377, 190] width 14 height 14
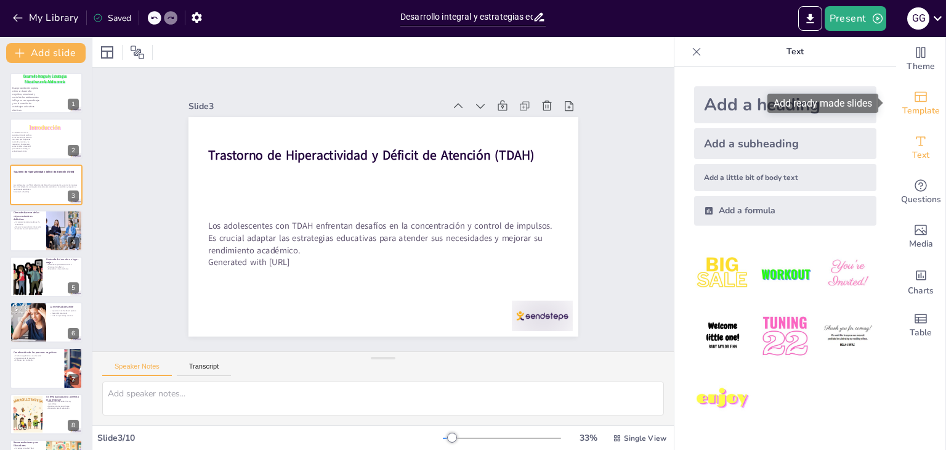
click at [902, 104] on span "Template" at bounding box center [921, 111] width 38 height 14
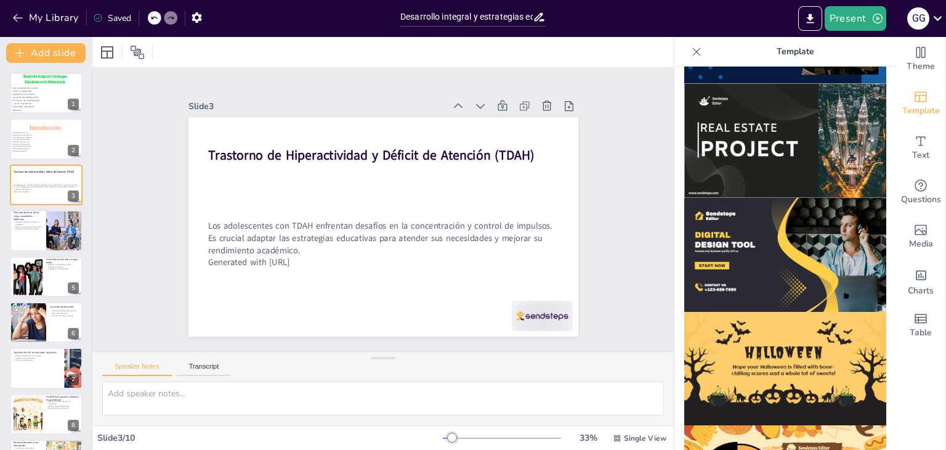
scroll to position [1179, 0]
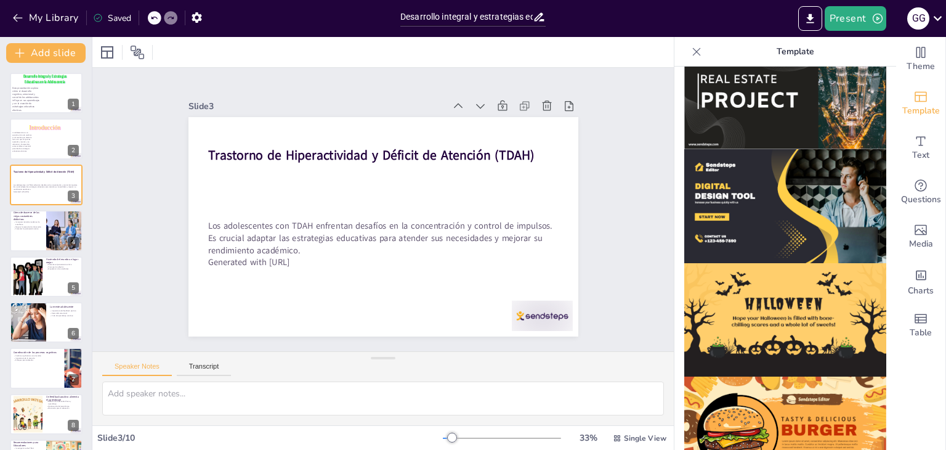
click at [801, 301] on img at bounding box center [785, 320] width 202 height 114
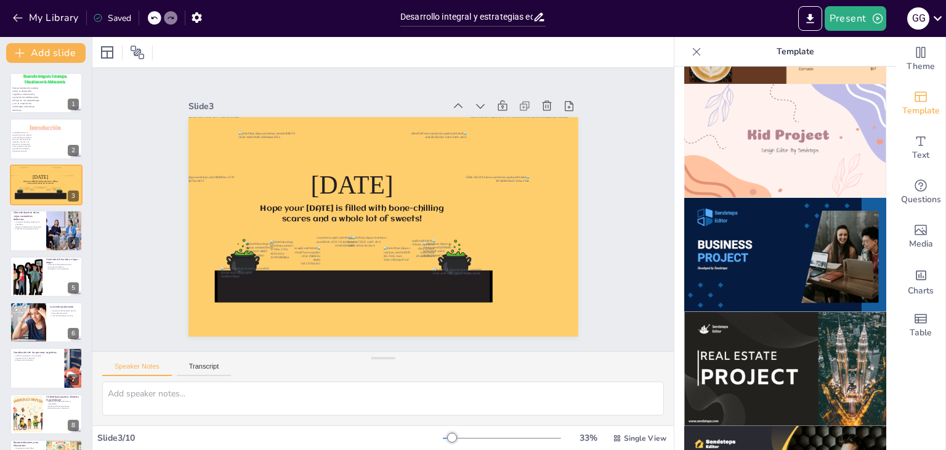
scroll to position [892, 0]
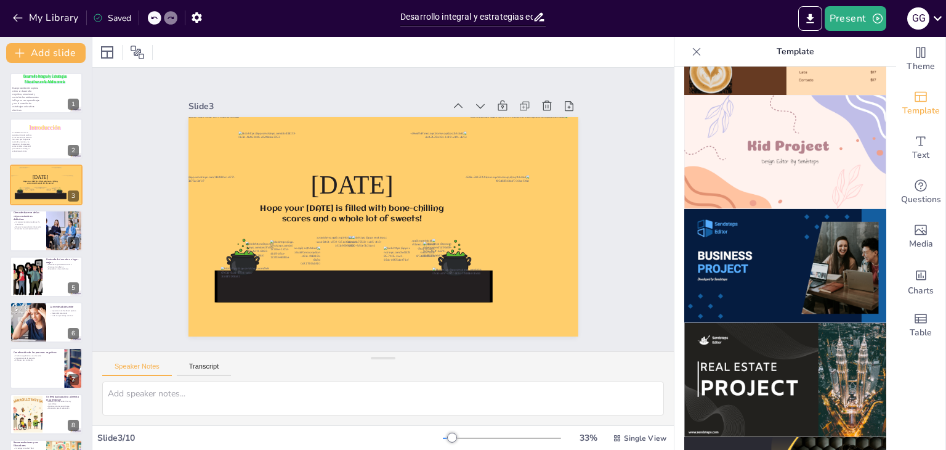
click at [827, 323] on img at bounding box center [785, 380] width 202 height 114
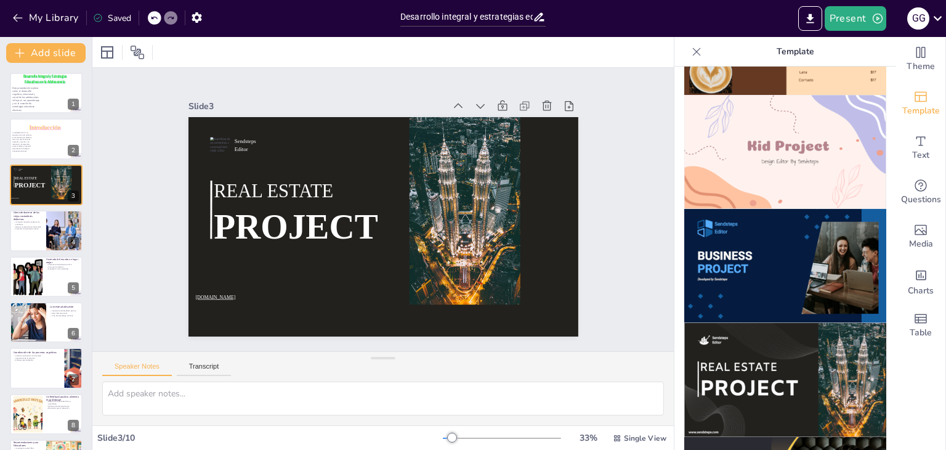
click at [772, 222] on img at bounding box center [785, 266] width 202 height 114
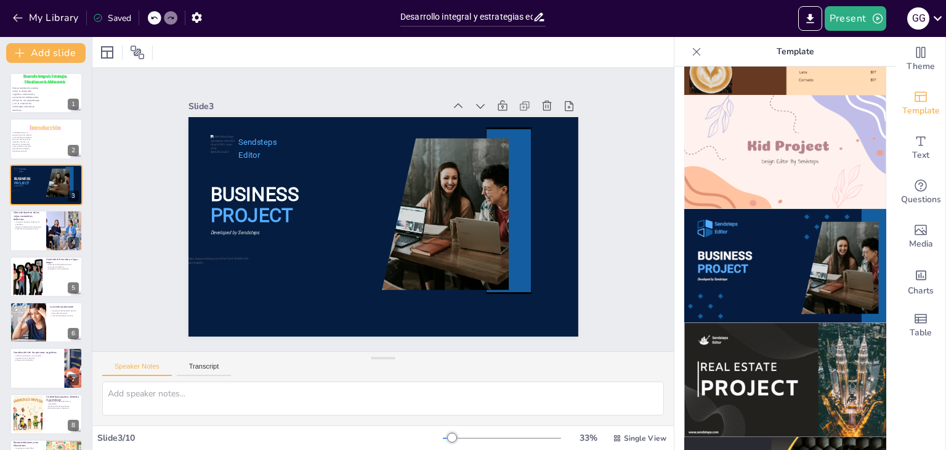
click at [774, 111] on img at bounding box center [785, 152] width 202 height 114
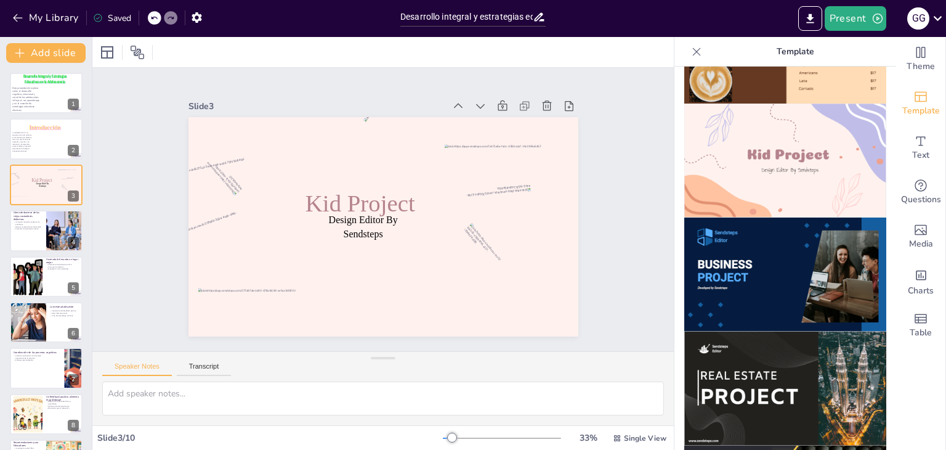
scroll to position [977, 0]
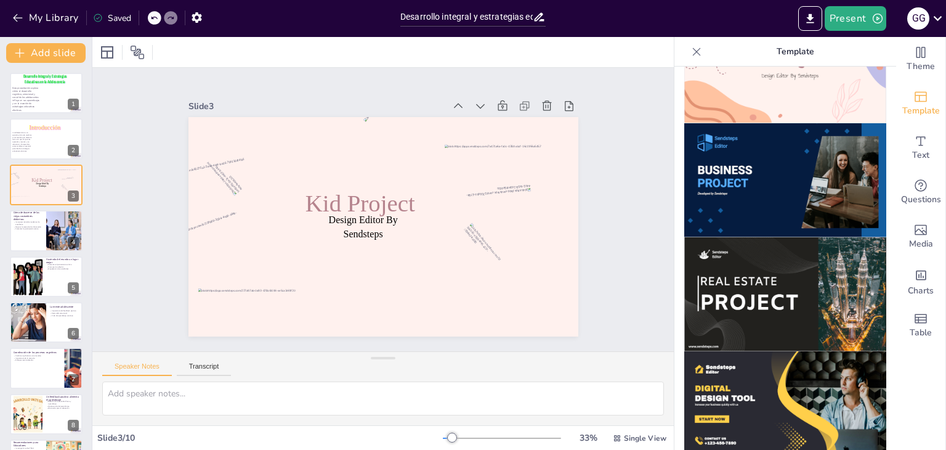
click at [153, 22] on div at bounding box center [155, 18] width 14 height 14
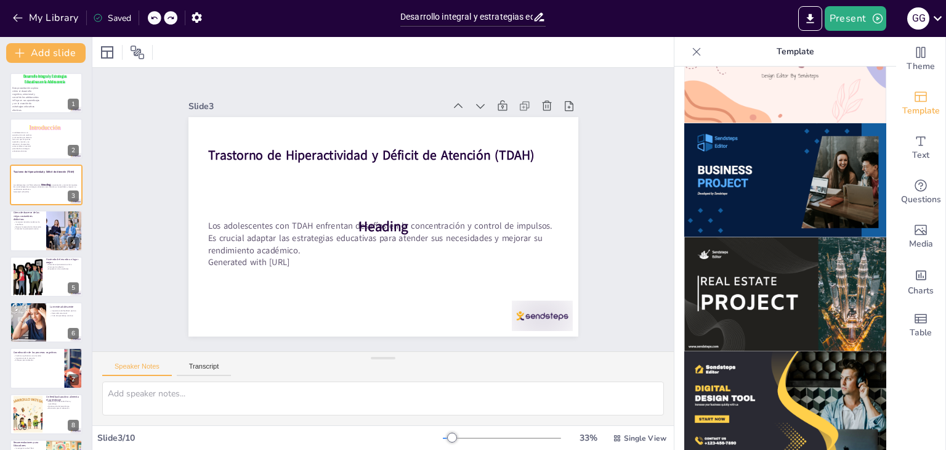
click at [153, 22] on div at bounding box center [155, 18] width 14 height 14
click at [153, 22] on div at bounding box center [152, 17] width 1 height 15
click at [165, 18] on div at bounding box center [171, 18] width 14 height 14
click at [153, 15] on icon at bounding box center [153, 17] width 7 height 7
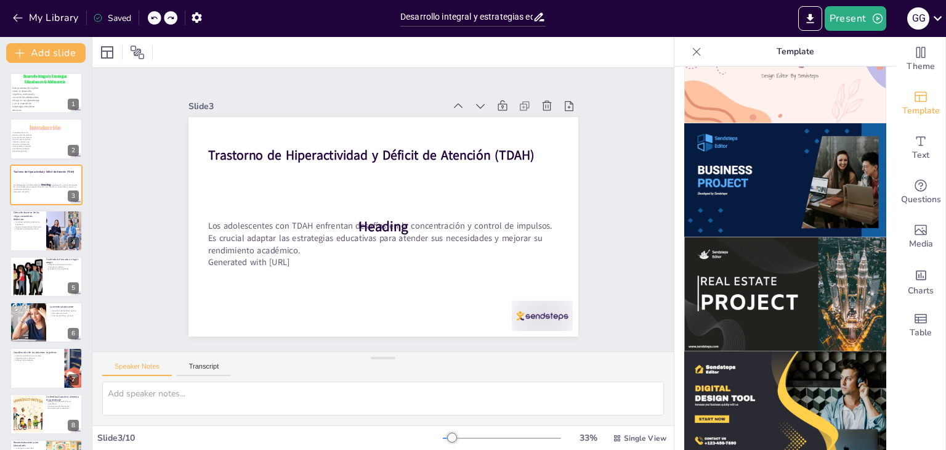
click at [153, 15] on div "My Library Saved" at bounding box center [104, 17] width 208 height 22
click at [153, 15] on div at bounding box center [152, 17] width 1 height 15
click at [153, 15] on icon at bounding box center [153, 17] width 7 height 7
click at [34, 92] on p "Esta presentación explora cómo el desarrollo cognitivo, emocional y social de l…" at bounding box center [26, 99] width 28 height 26
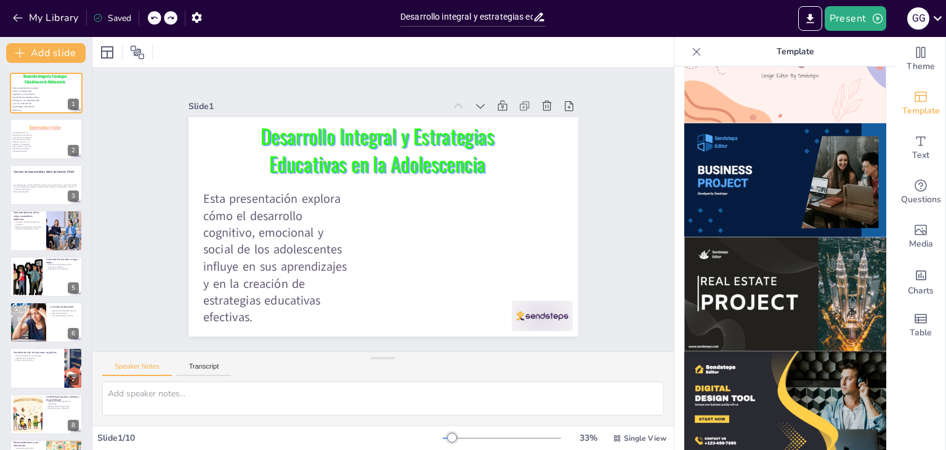
click at [744, 159] on img at bounding box center [785, 180] width 202 height 114
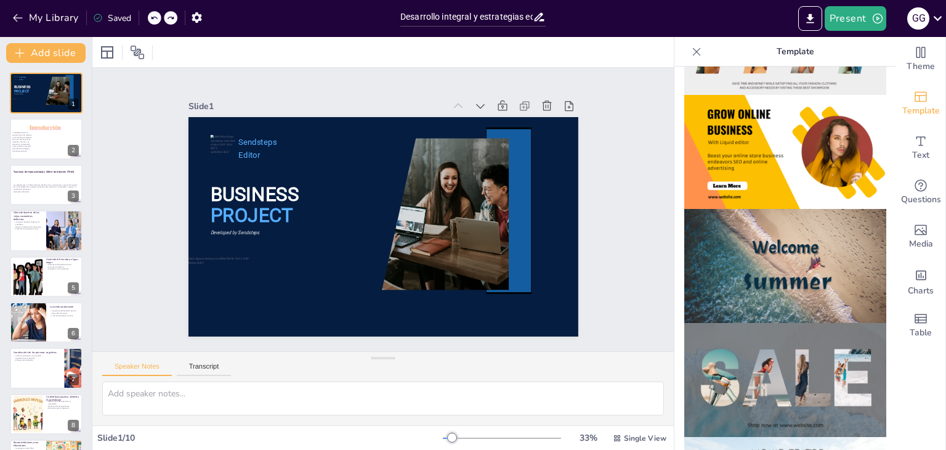
scroll to position [320, 0]
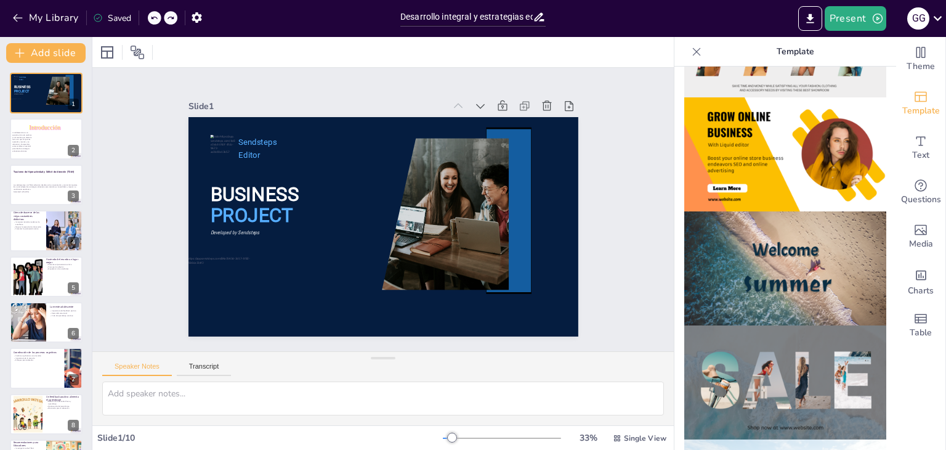
click at [766, 232] on img at bounding box center [785, 268] width 202 height 114
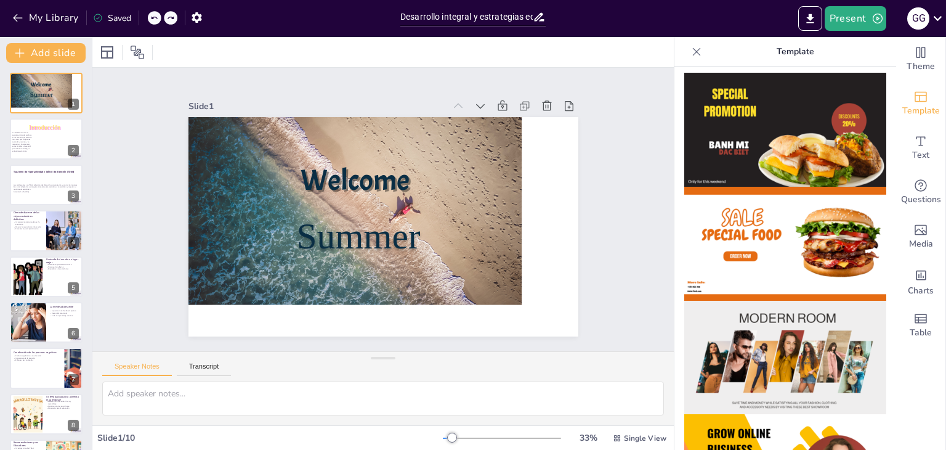
scroll to position [0, 0]
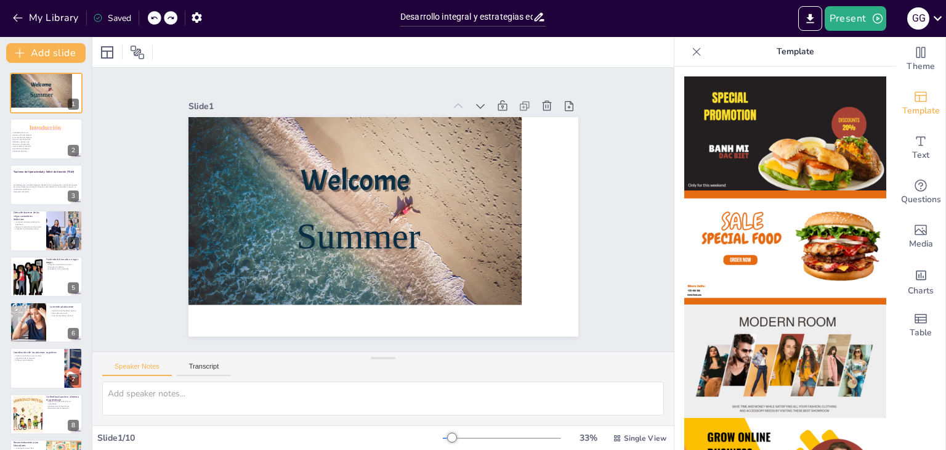
click at [806, 116] on img at bounding box center [785, 133] width 202 height 114
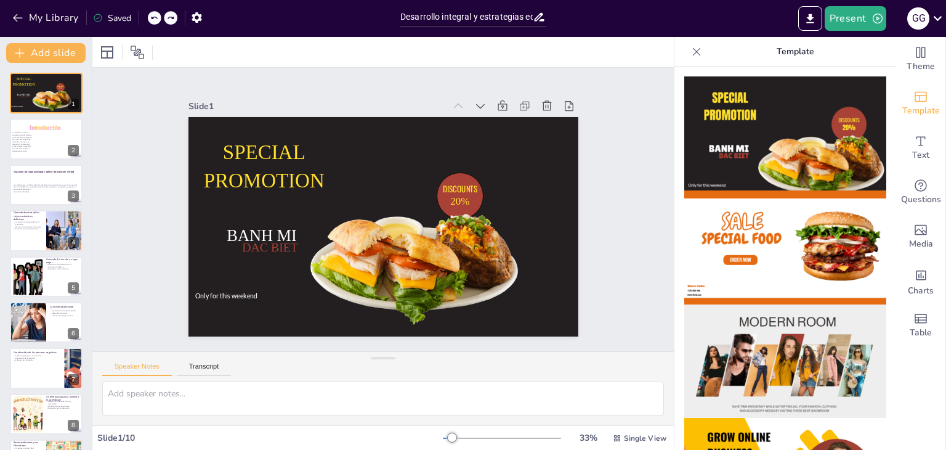
click at [806, 116] on img at bounding box center [785, 133] width 202 height 114
click at [160, 14] on div at bounding box center [155, 18] width 14 height 14
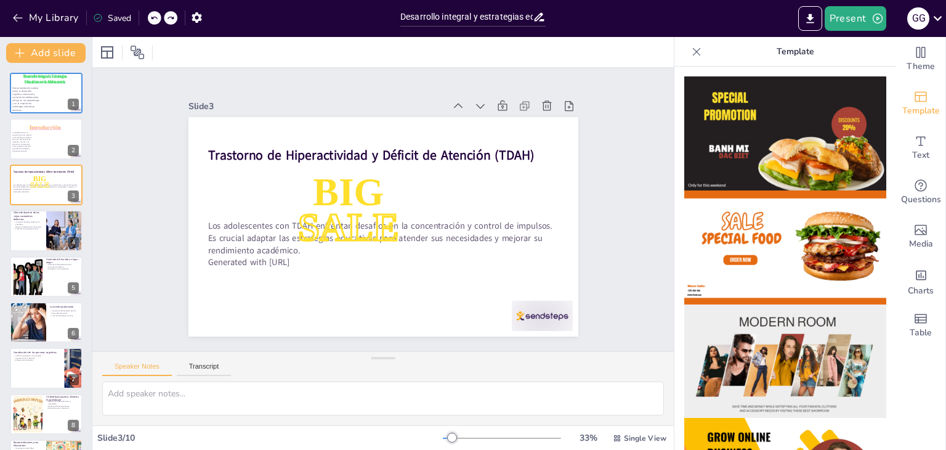
click at [160, 14] on div at bounding box center [155, 18] width 14 height 14
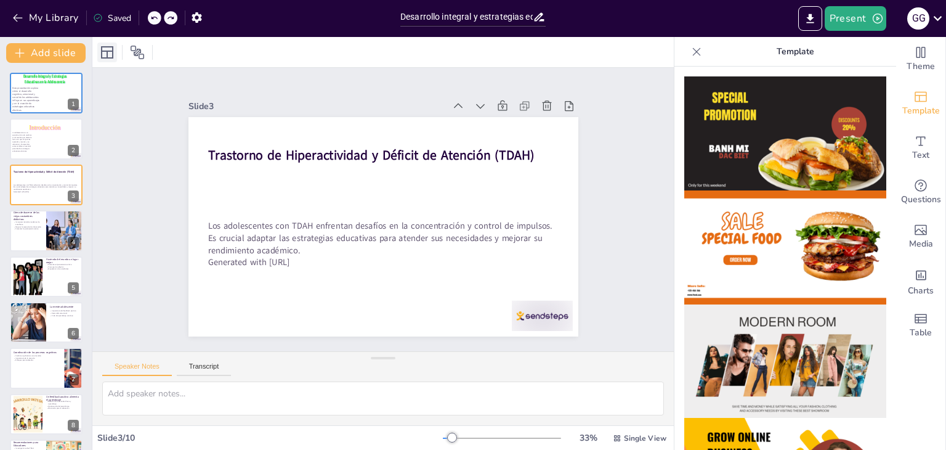
click at [105, 50] on icon at bounding box center [107, 52] width 12 height 12
click at [107, 53] on icon at bounding box center [107, 52] width 12 height 12
click at [597, 209] on div "Slide 1 Esta presentación explora cómo el desarrollo cognitivo, emocional y soc…" at bounding box center [384, 209] width 496 height 511
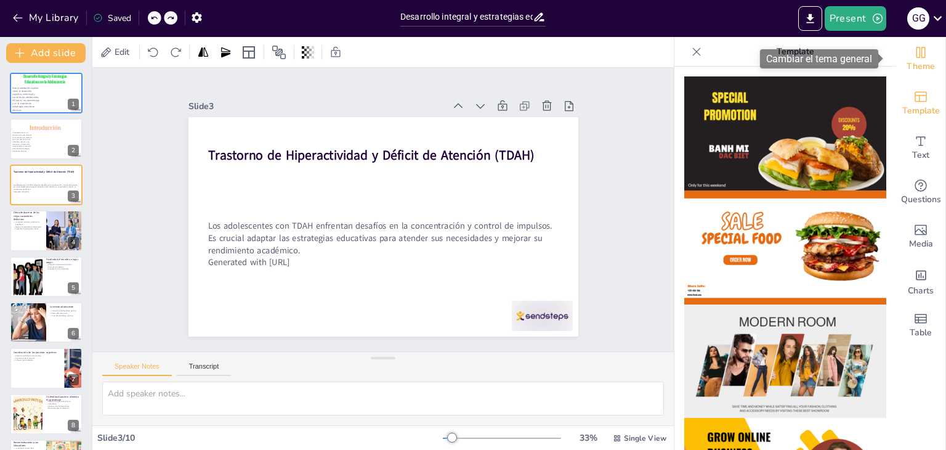
click at [912, 61] on span "Theme" at bounding box center [921, 67] width 28 height 14
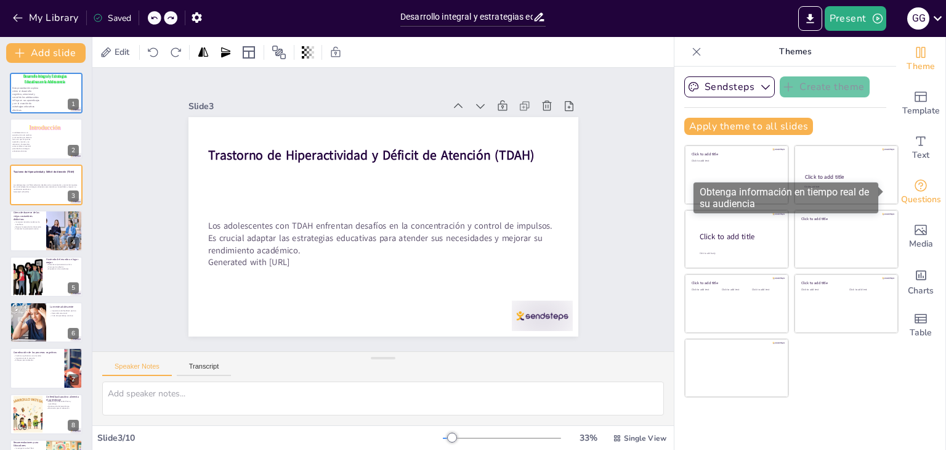
click at [920, 204] on span "Questions" at bounding box center [921, 200] width 40 height 14
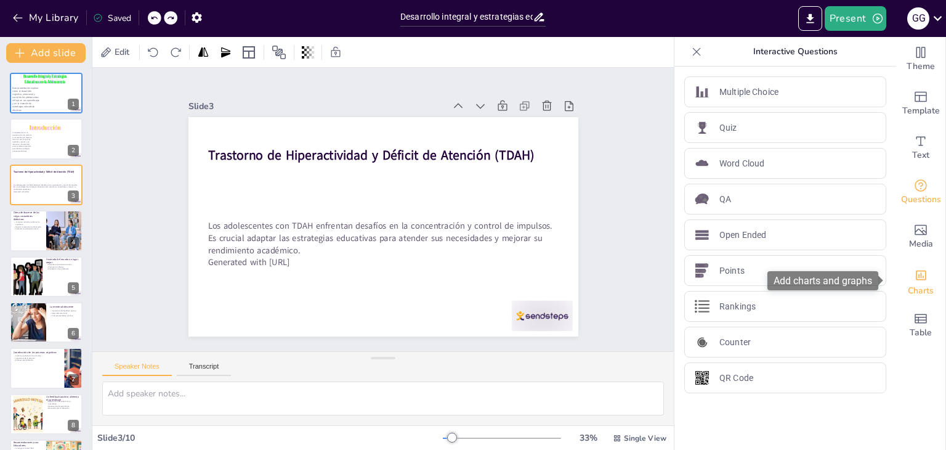
click at [915, 286] on span "Charts" at bounding box center [921, 291] width 26 height 14
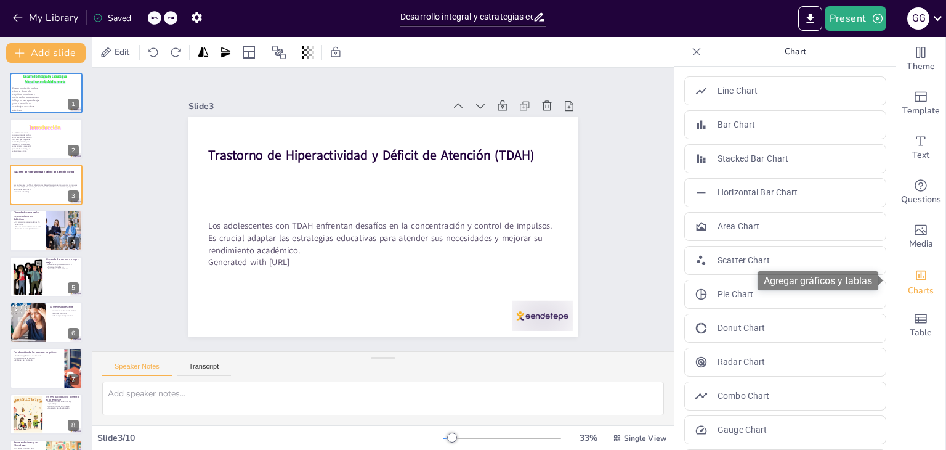
click at [915, 286] on span "Charts" at bounding box center [921, 291] width 26 height 14
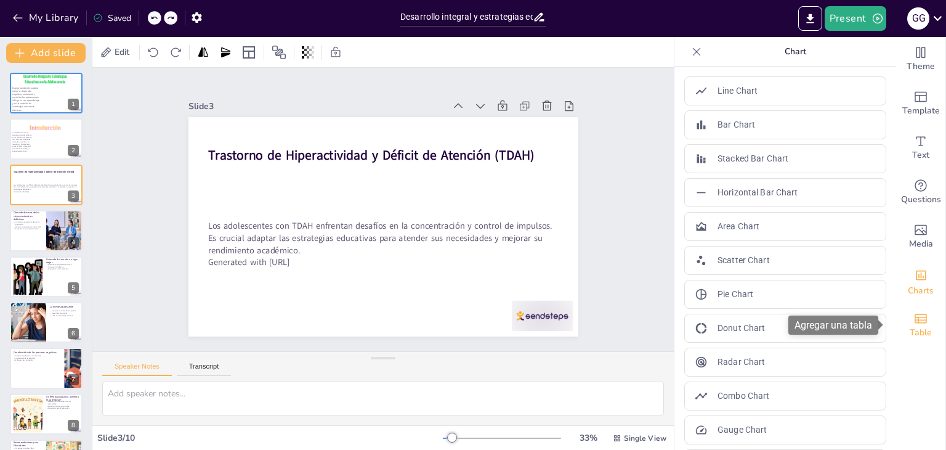
click at [914, 321] on icon "Add a table" at bounding box center [920, 318] width 15 height 15
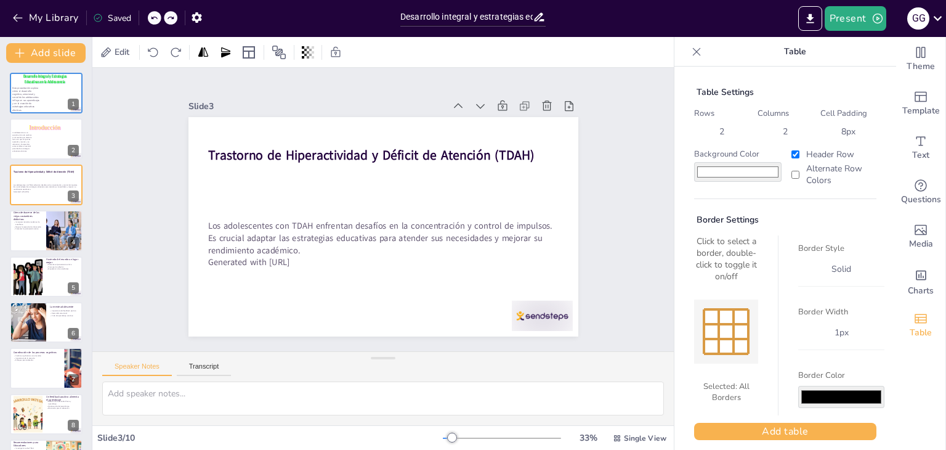
click at [620, 219] on div "Slide 1 Esta presentación explora cómo el desarrollo cognitivo, emocional y soc…" at bounding box center [382, 209] width 581 height 283
click at [690, 53] on icon at bounding box center [696, 52] width 12 height 12
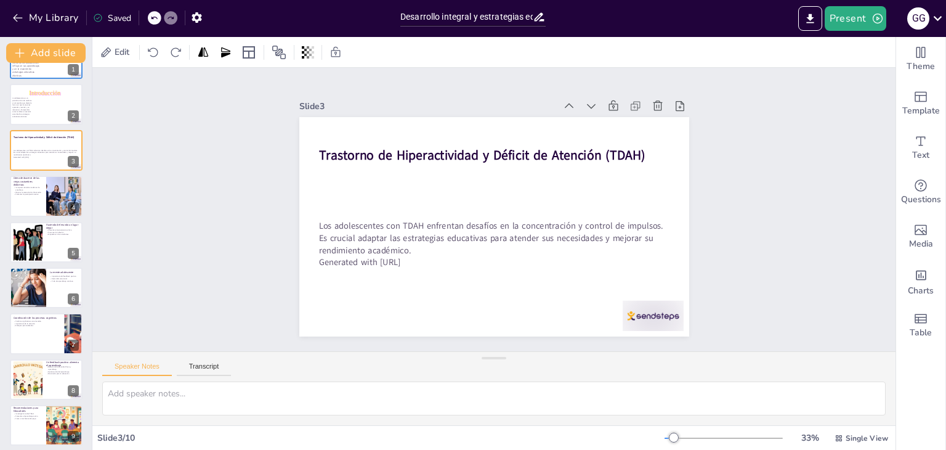
scroll to position [44, 0]
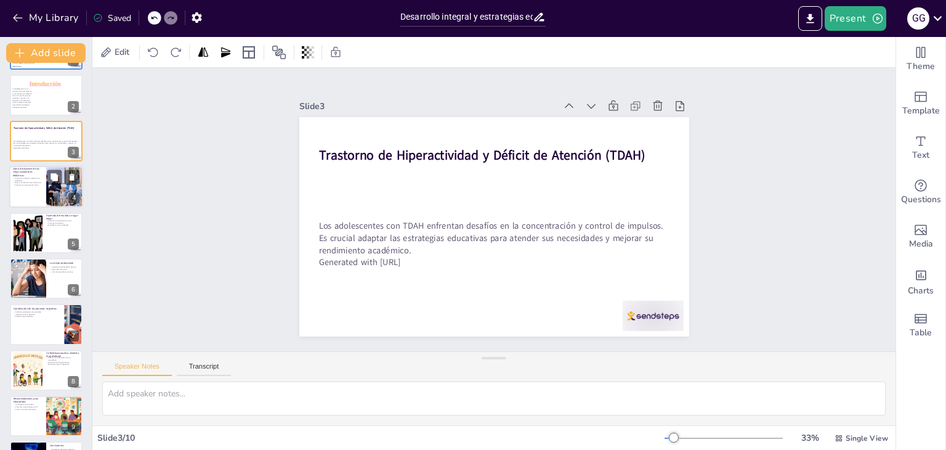
click at [46, 185] on div at bounding box center [46, 187] width 74 height 42
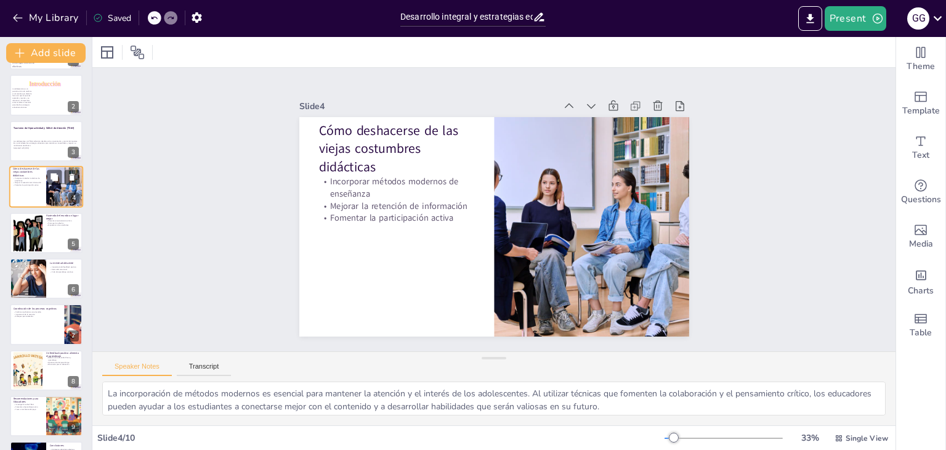
scroll to position [0, 0]
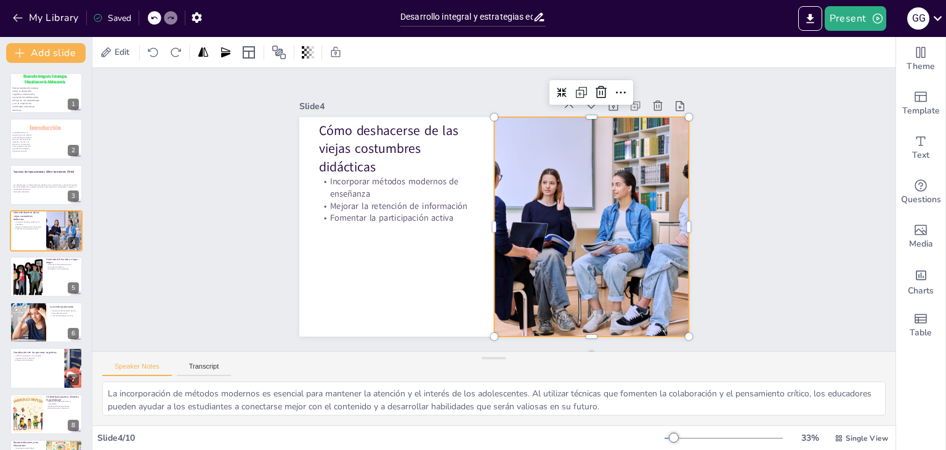
click at [568, 262] on div at bounding box center [467, 304] width 253 height 350
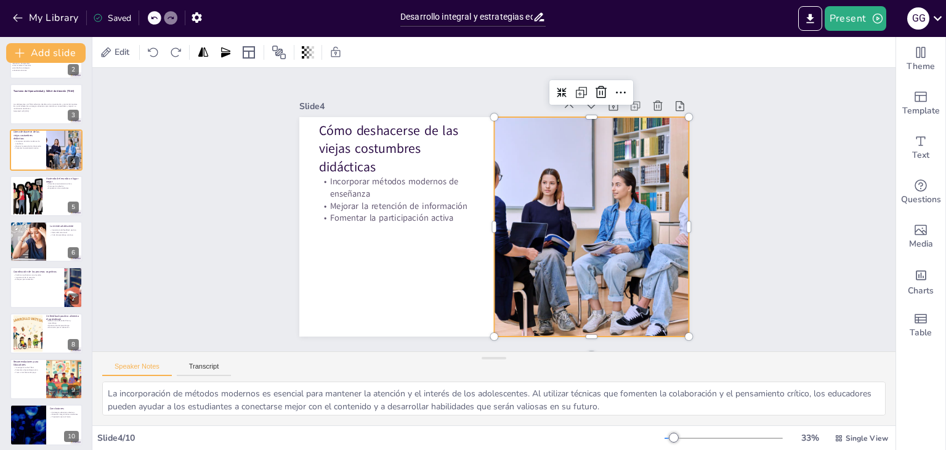
scroll to position [86, 0]
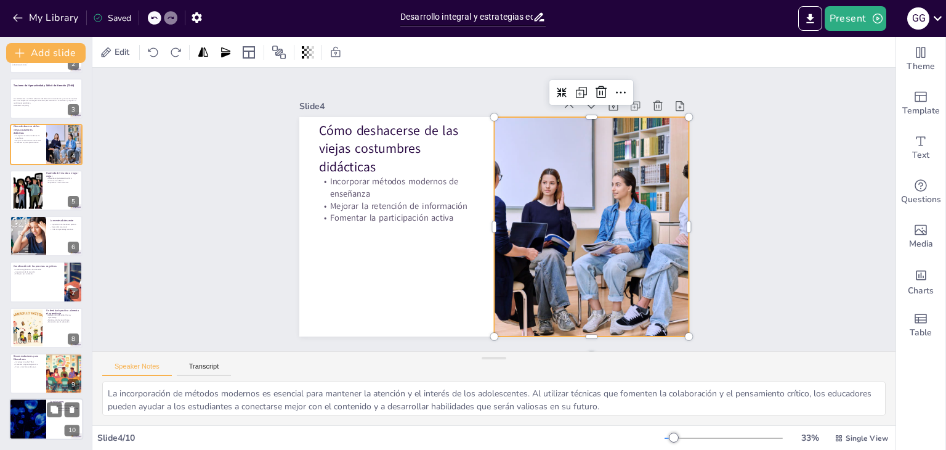
click at [41, 415] on div at bounding box center [28, 419] width 74 height 42
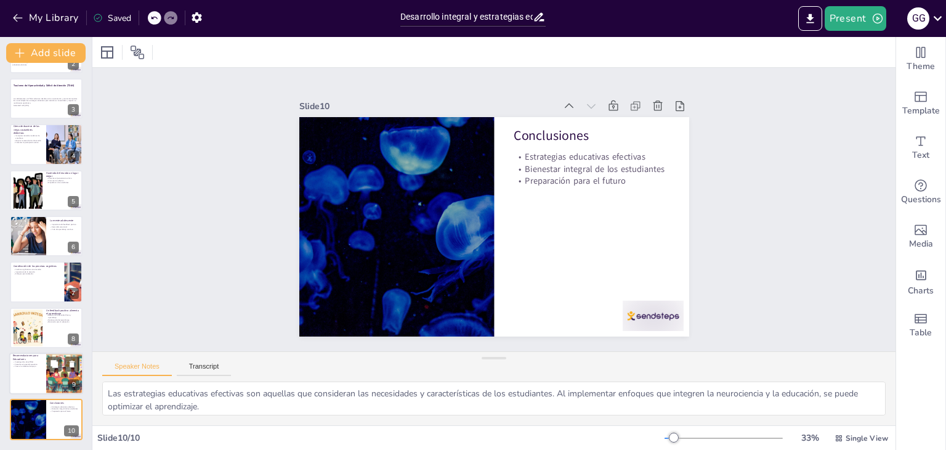
click at [24, 375] on div at bounding box center [46, 373] width 74 height 42
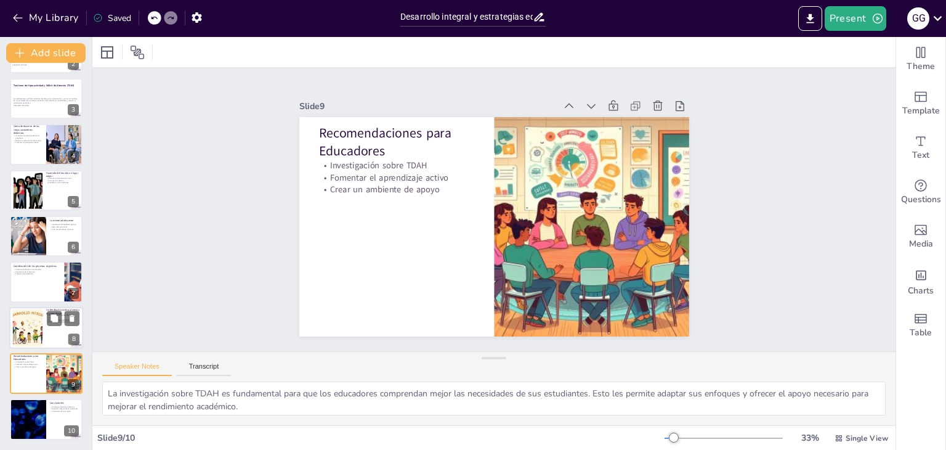
click at [25, 335] on div at bounding box center [27, 328] width 67 height 38
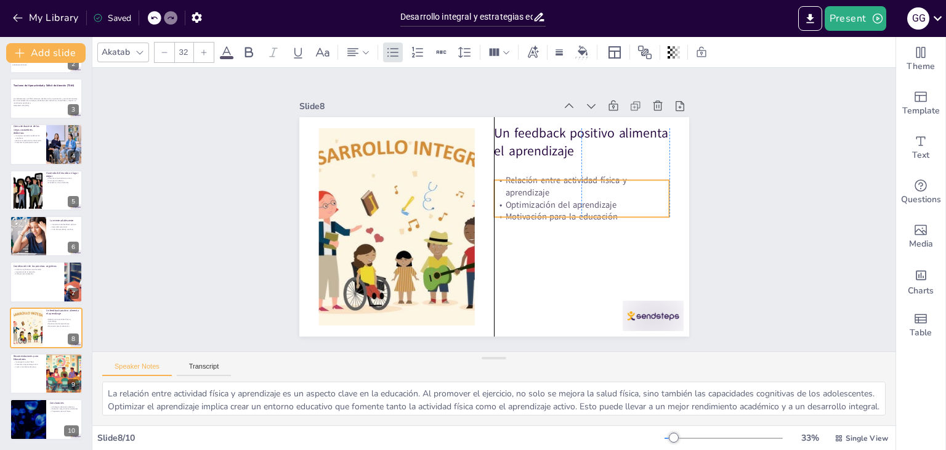
drag, startPoint x: 529, startPoint y: 178, endPoint x: 529, endPoint y: 200, distance: 21.6
click at [501, 209] on p "Optimización del aprendizaje" at bounding box center [432, 272] width 139 height 126
click at [38, 279] on div at bounding box center [46, 282] width 74 height 42
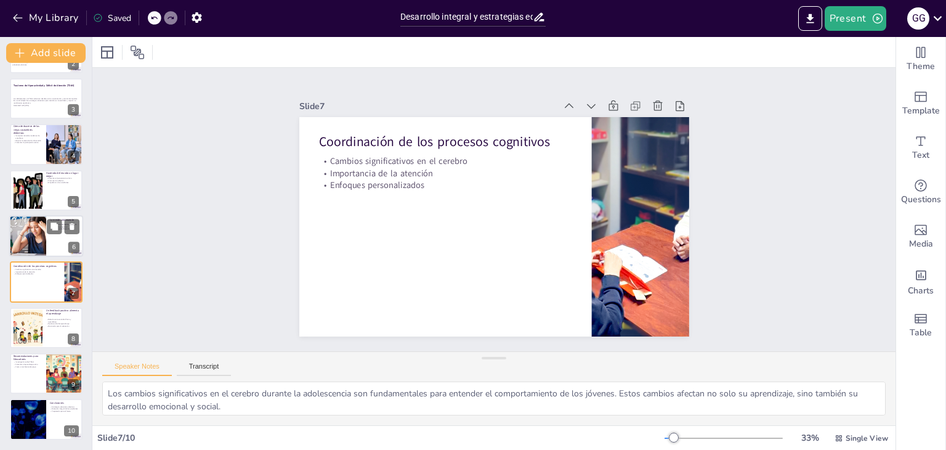
click at [34, 222] on div at bounding box center [28, 236] width 74 height 42
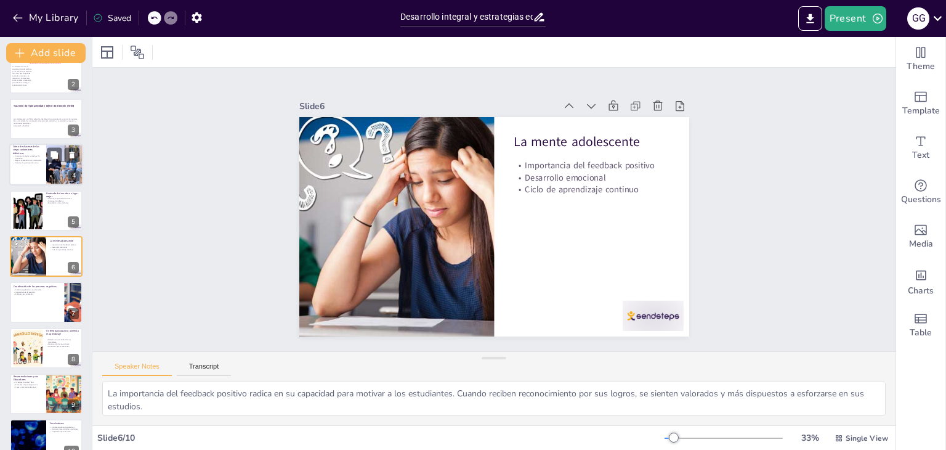
click at [49, 167] on div at bounding box center [64, 165] width 63 height 42
type textarea "La incorporación de métodos modernos es esencial para mantener la atención y el…"
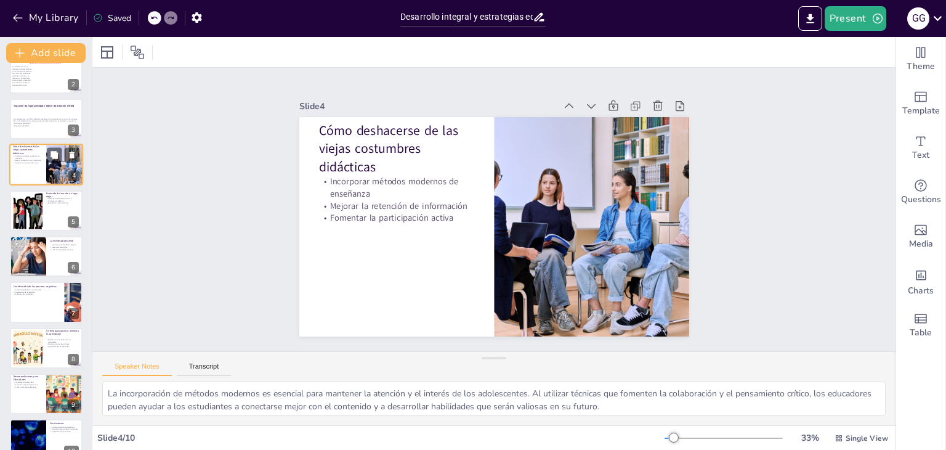
scroll to position [0, 0]
